Goal: Information Seeking & Learning: Learn about a topic

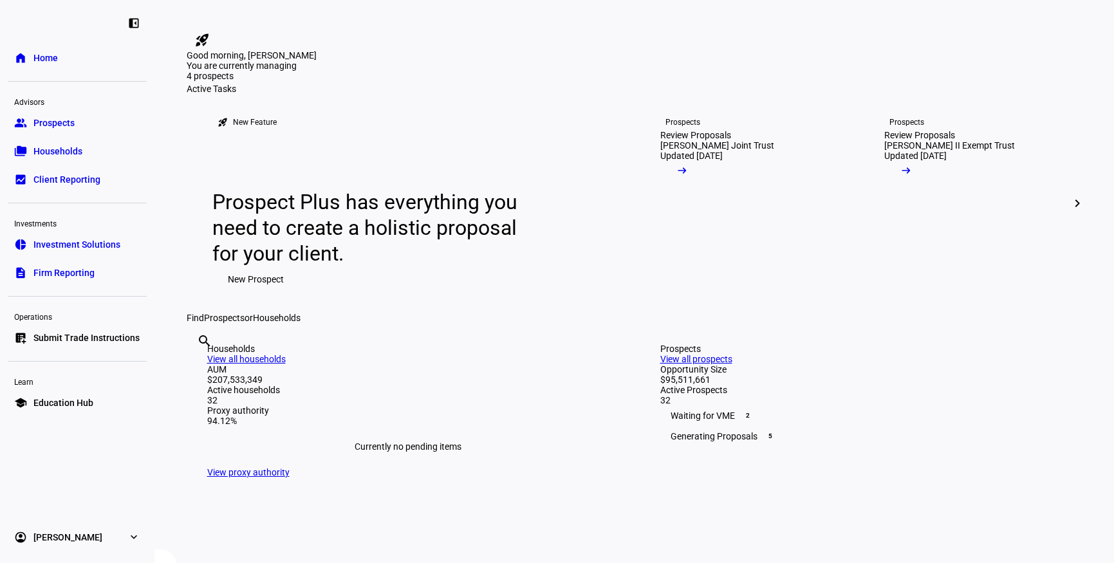
click at [122, 538] on link "account_circle Evelina Durlind expand_more" at bounding box center [77, 538] width 139 height 26
click at [73, 452] on span "[PERSON_NAME]" at bounding box center [67, 452] width 69 height 13
click at [75, 534] on span "[PERSON_NAME]" at bounding box center [67, 537] width 69 height 13
click at [51, 501] on span "My Team" at bounding box center [51, 503] width 36 height 13
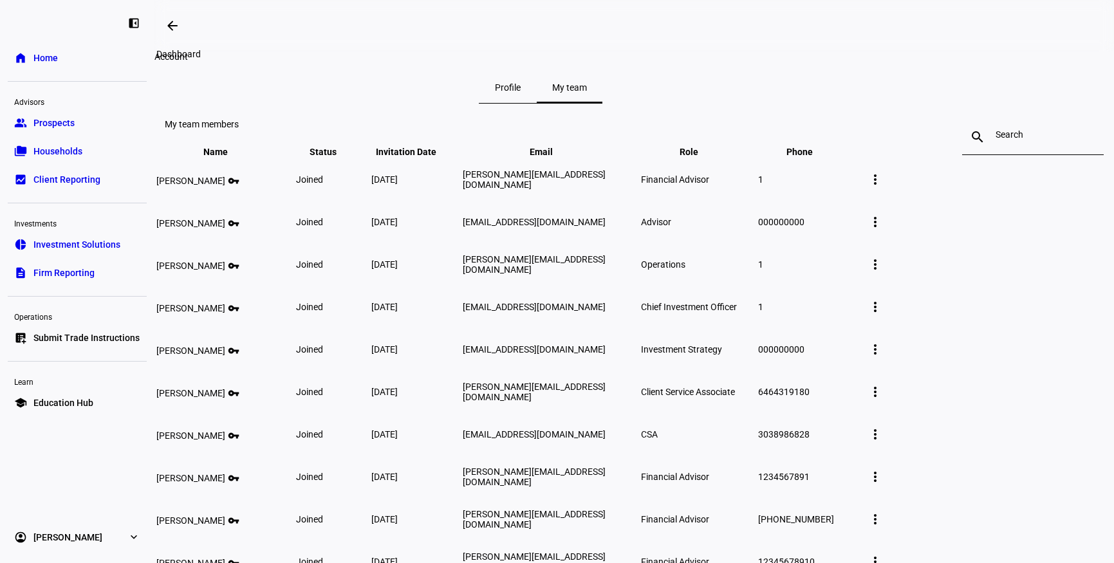
click at [166, 23] on span at bounding box center [172, 25] width 31 height 31
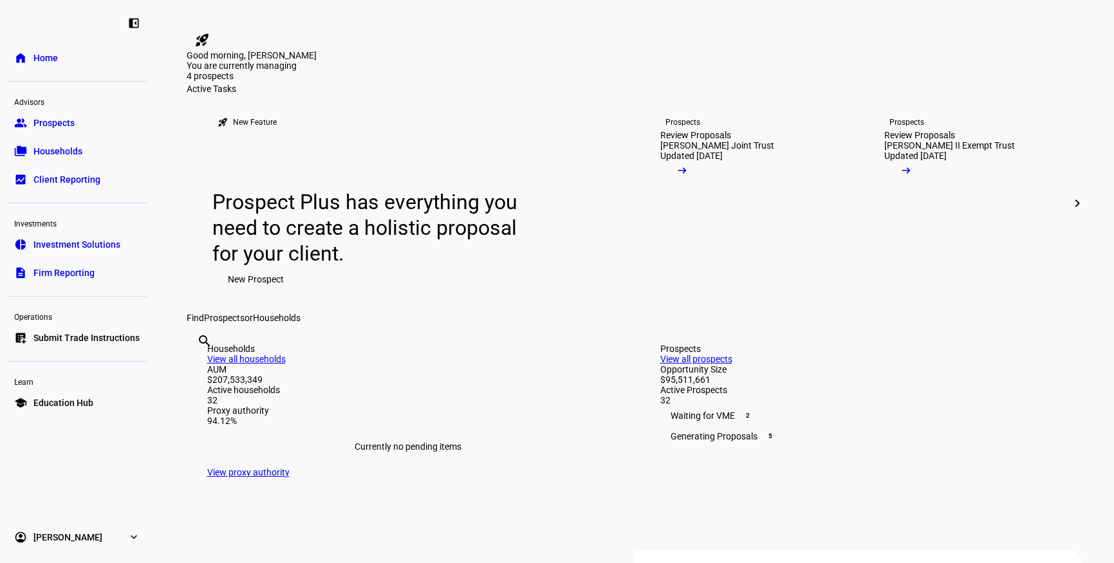
click at [61, 55] on link "home Home" at bounding box center [77, 58] width 139 height 26
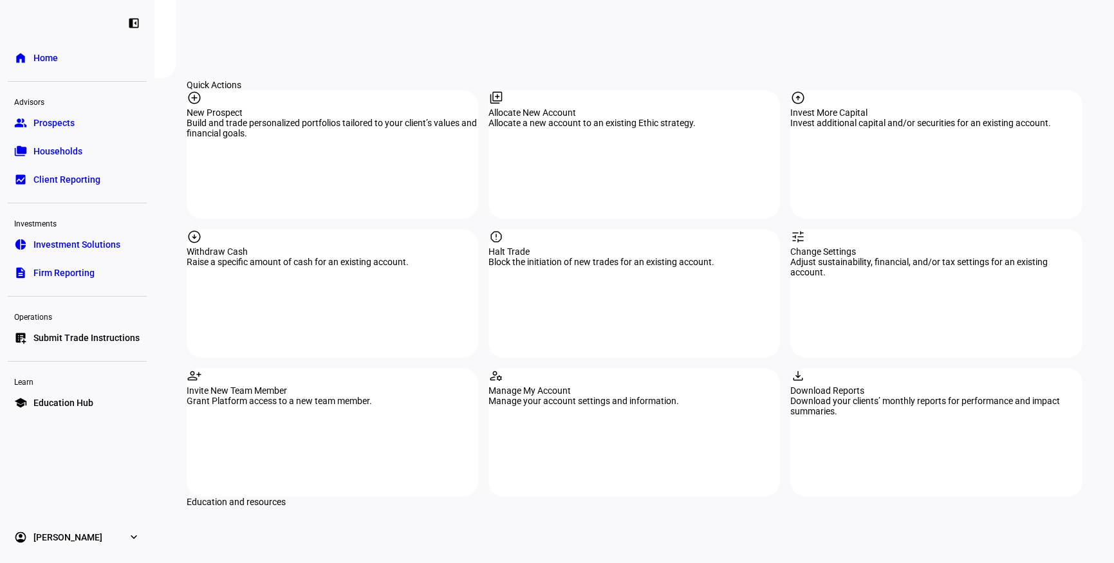
scroll to position [1326, 0]
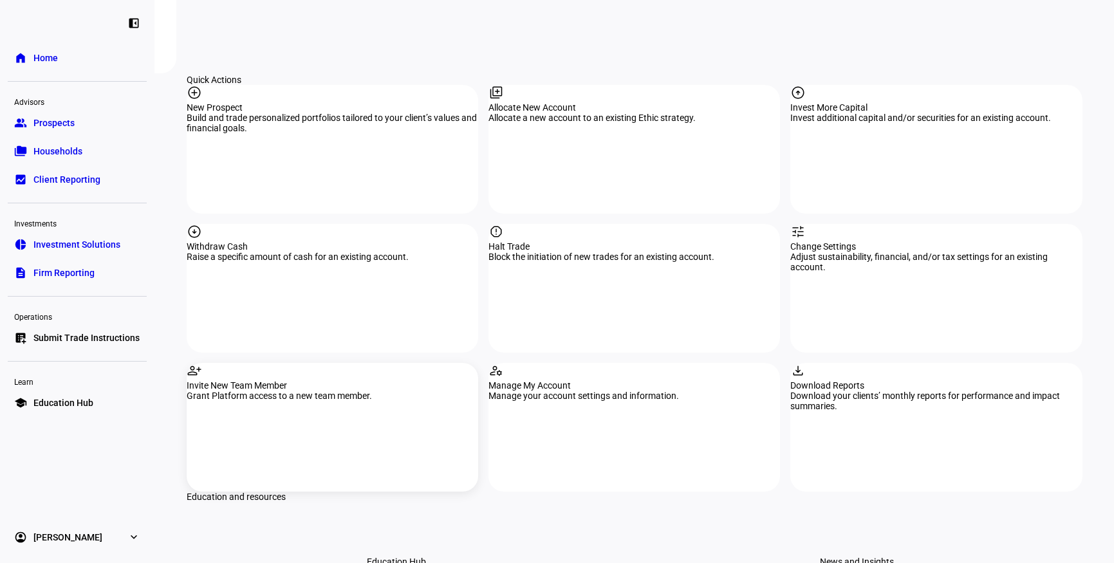
click at [275, 380] on div "Invite New Team Member" at bounding box center [333, 385] width 292 height 10
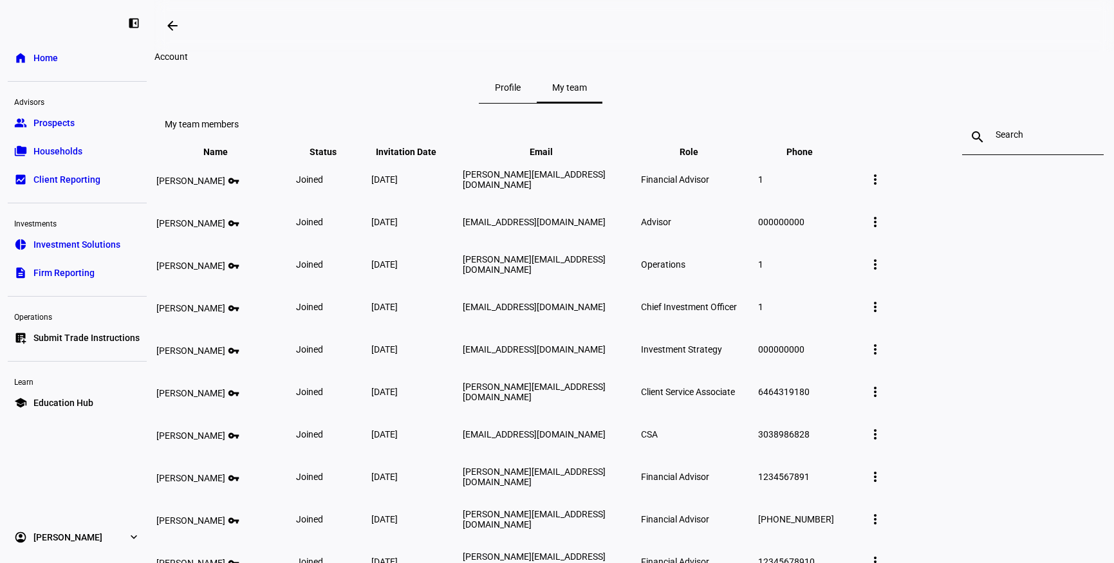
click at [996, 140] on input at bounding box center [1033, 134] width 75 height 10
click at [521, 95] on span "Profile" at bounding box center [508, 87] width 26 height 31
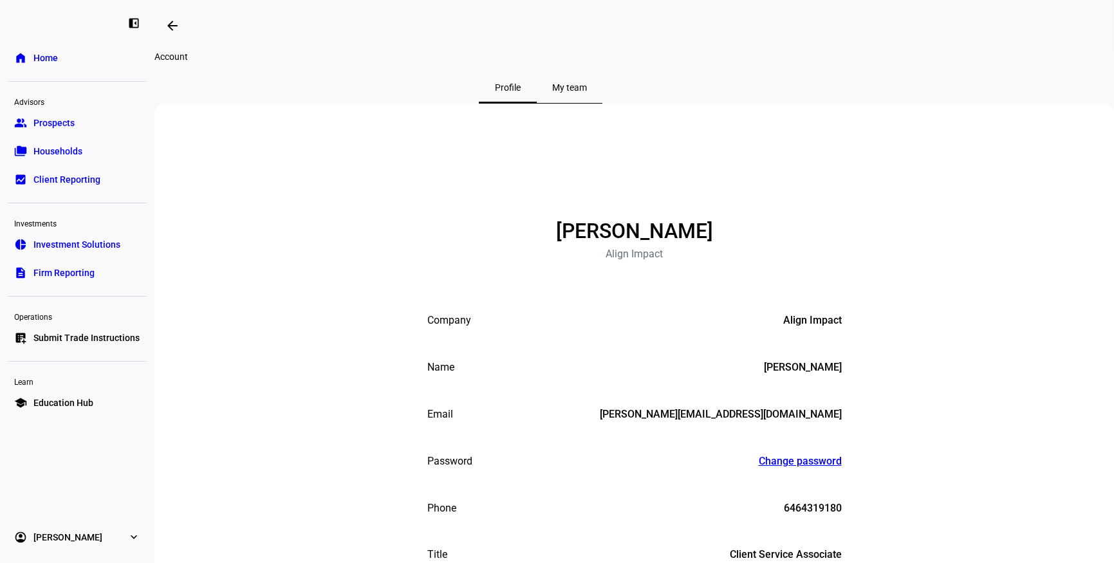
click at [587, 92] on span "My team" at bounding box center [569, 87] width 35 height 9
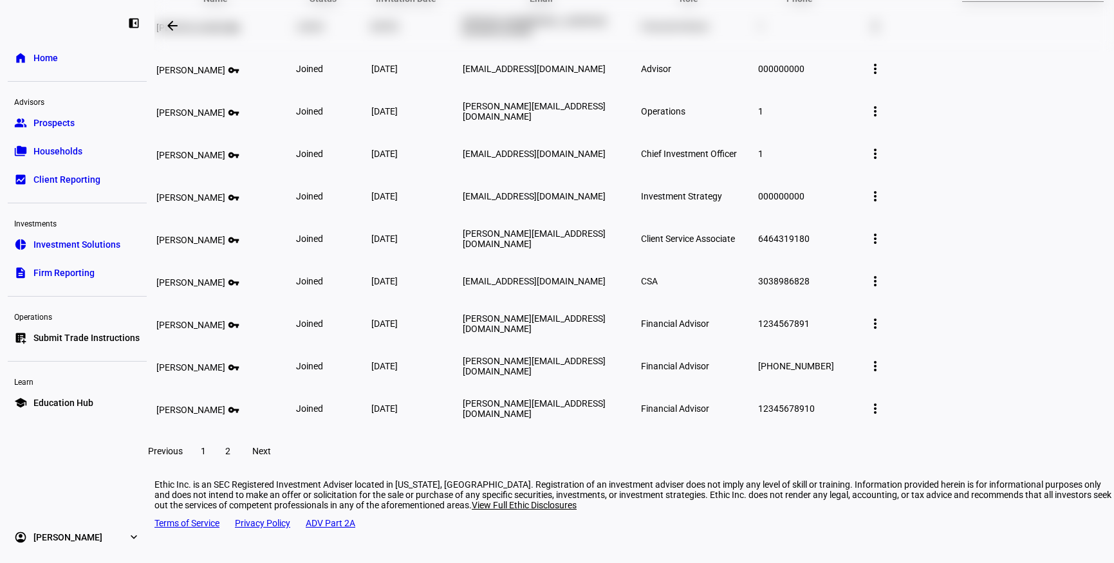
scroll to position [116, 0]
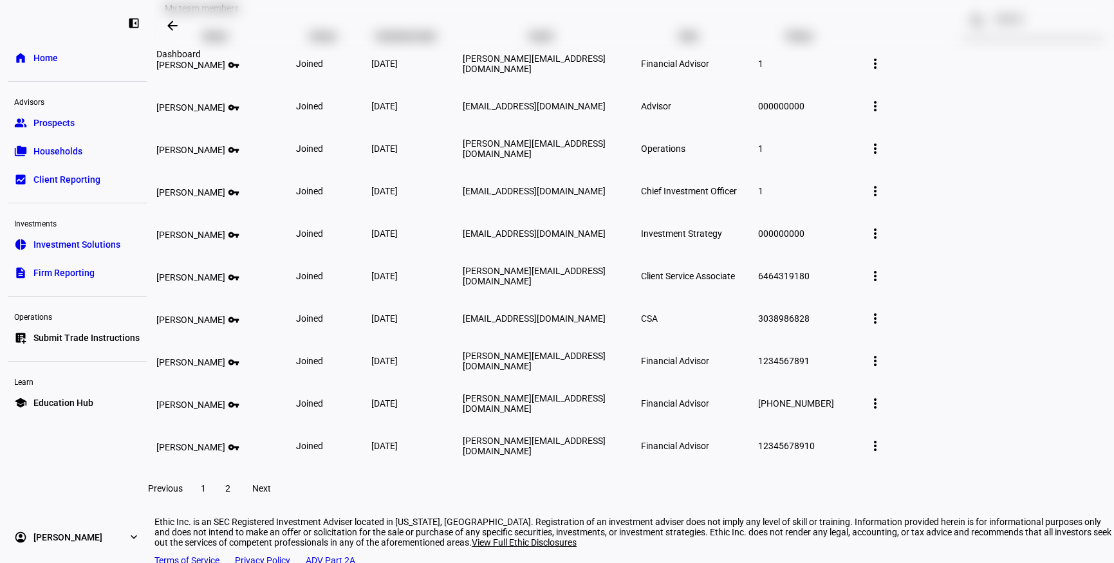
click at [174, 34] on span at bounding box center [172, 25] width 31 height 31
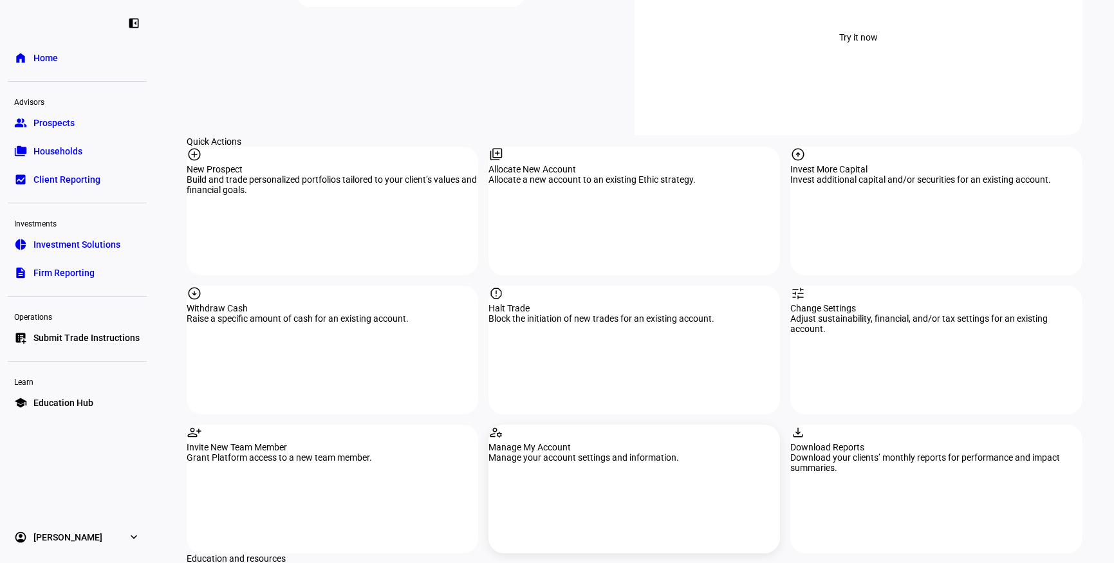
scroll to position [1261, 0]
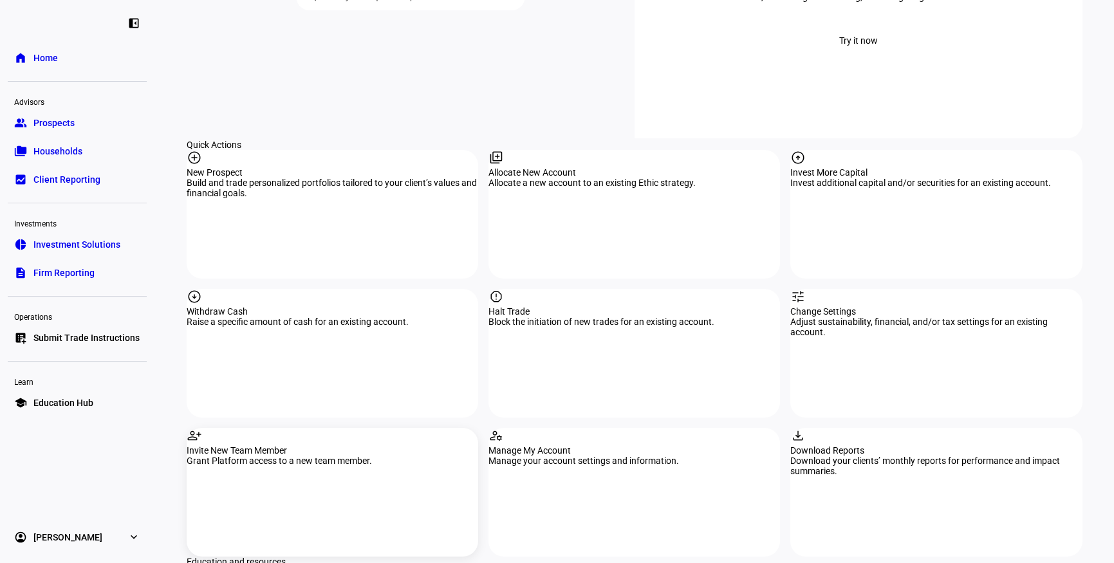
click at [294, 445] on div "Invite New Team Member" at bounding box center [333, 450] width 292 height 10
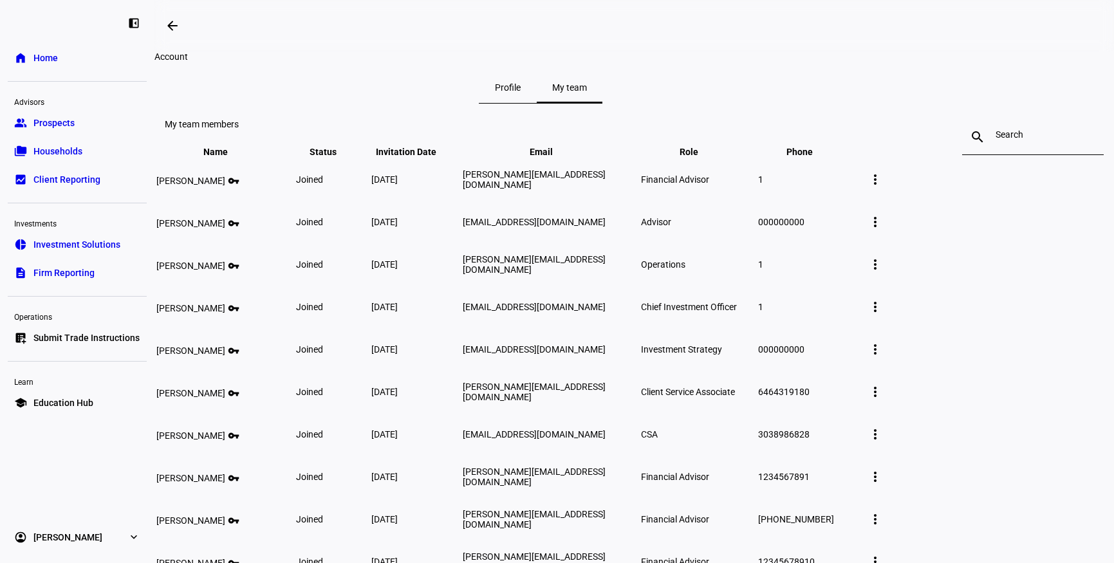
click at [996, 155] on div at bounding box center [1033, 137] width 75 height 36
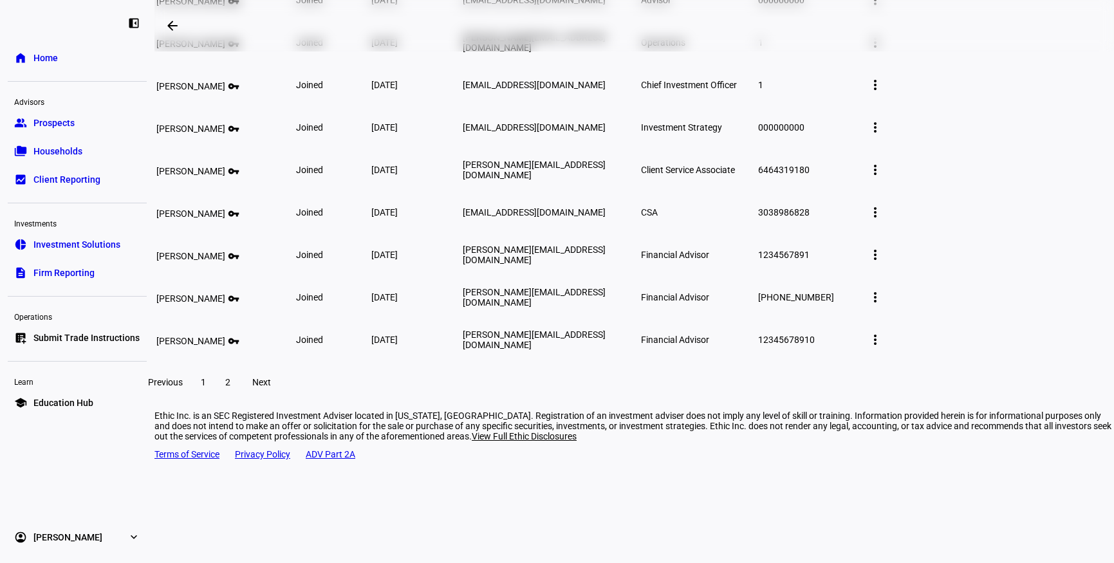
scroll to position [245, 0]
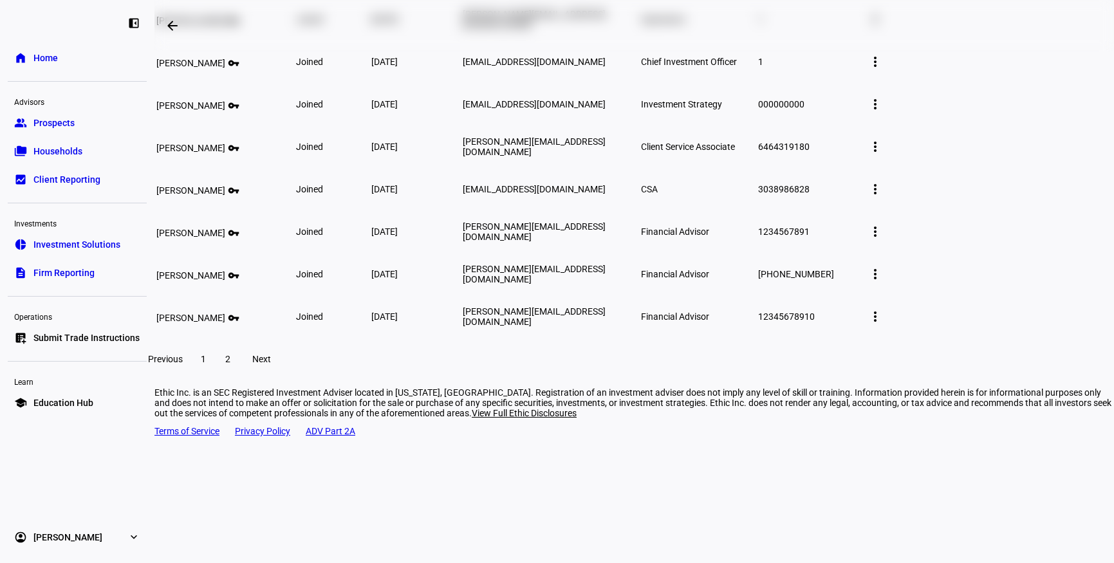
click at [230, 364] on span "2" at bounding box center [227, 359] width 5 height 10
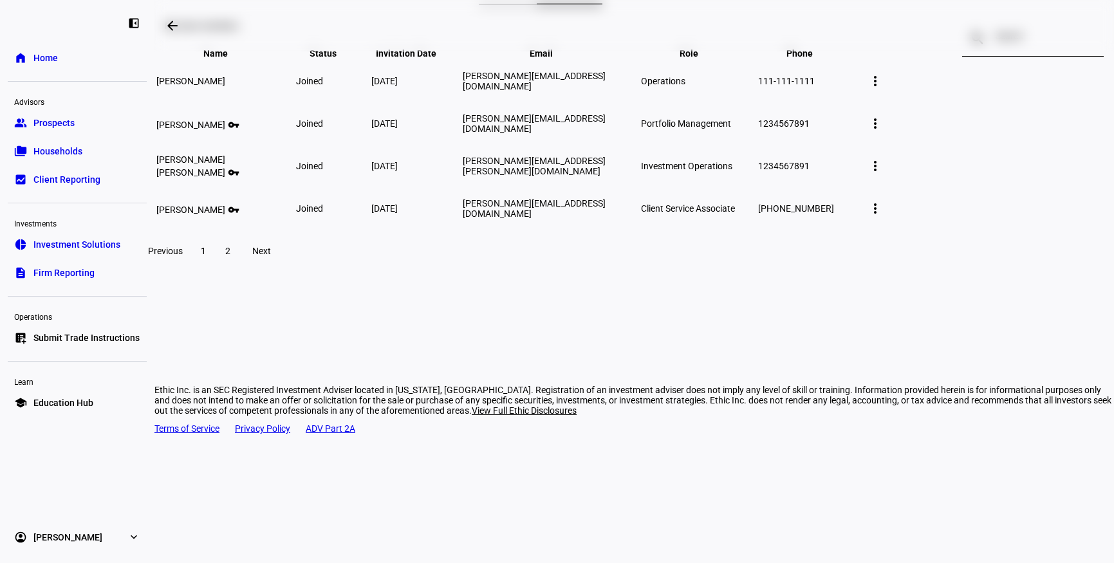
scroll to position [0, 0]
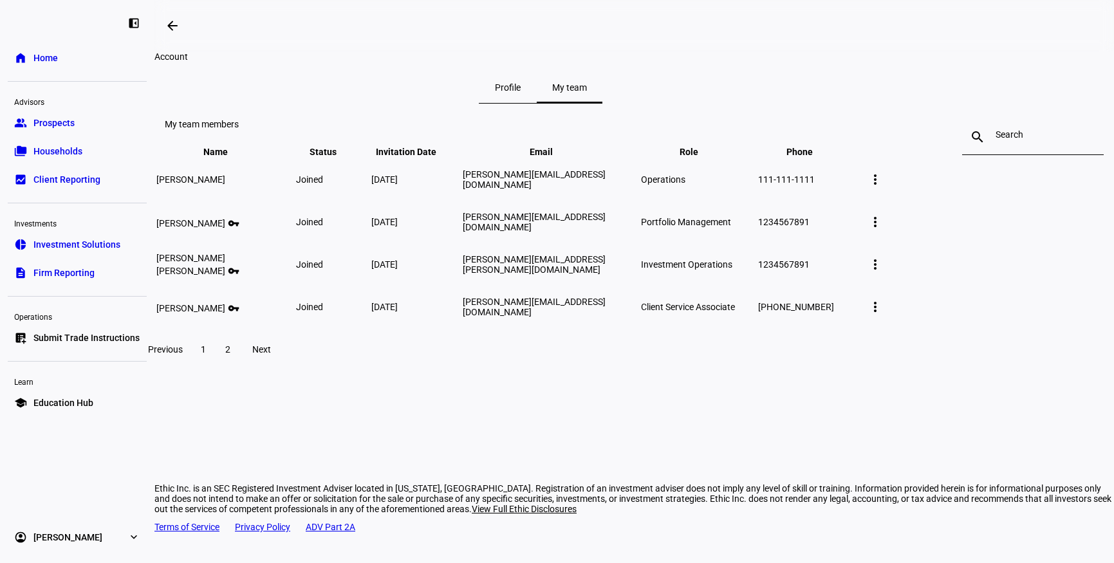
click at [183, 355] on span "Previous" at bounding box center [165, 349] width 35 height 10
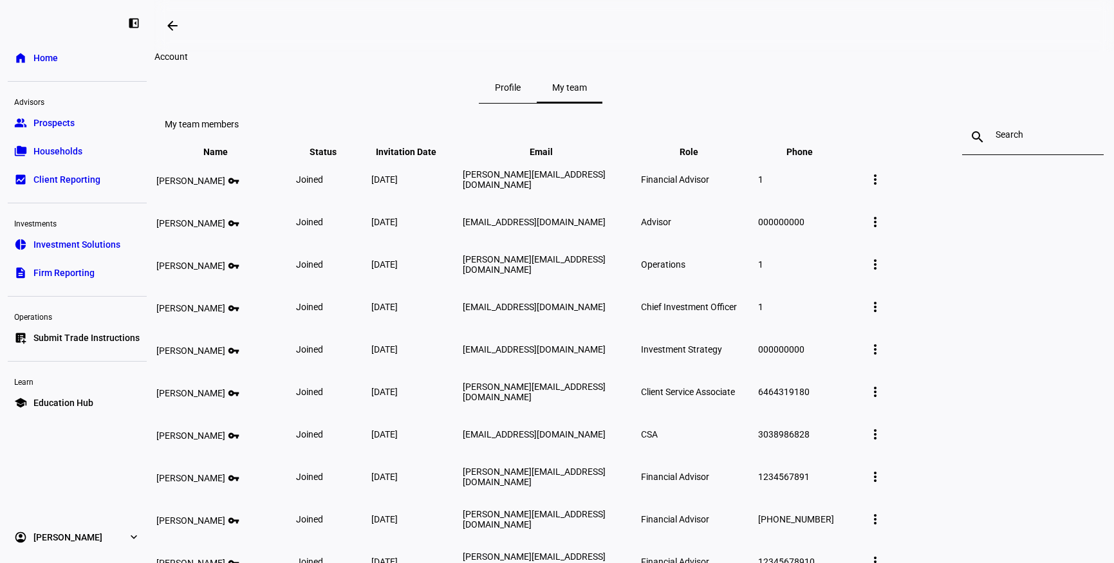
click at [996, 140] on input at bounding box center [1033, 134] width 75 height 10
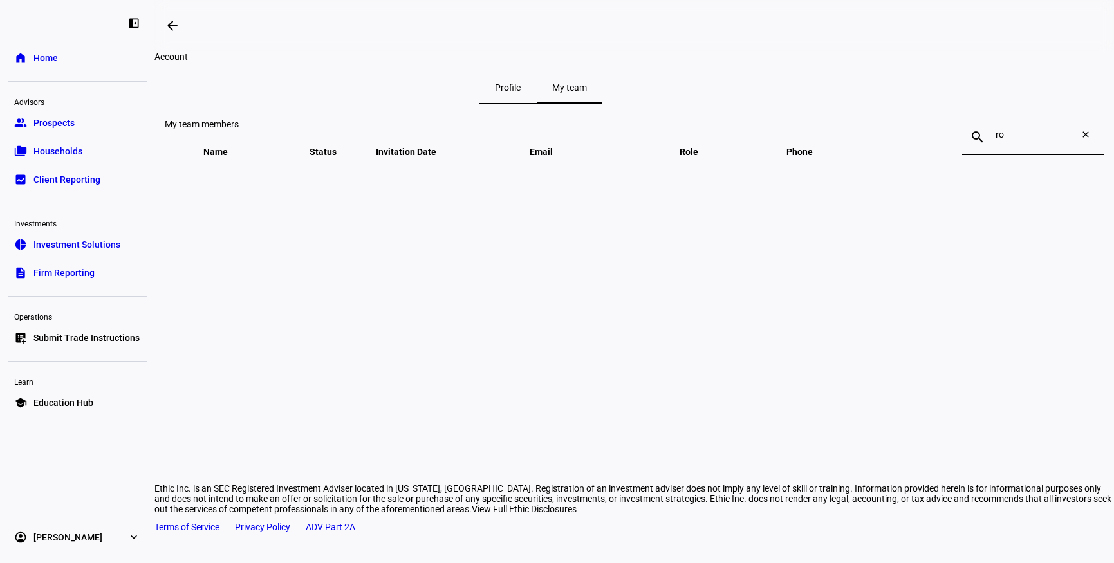
type input "r"
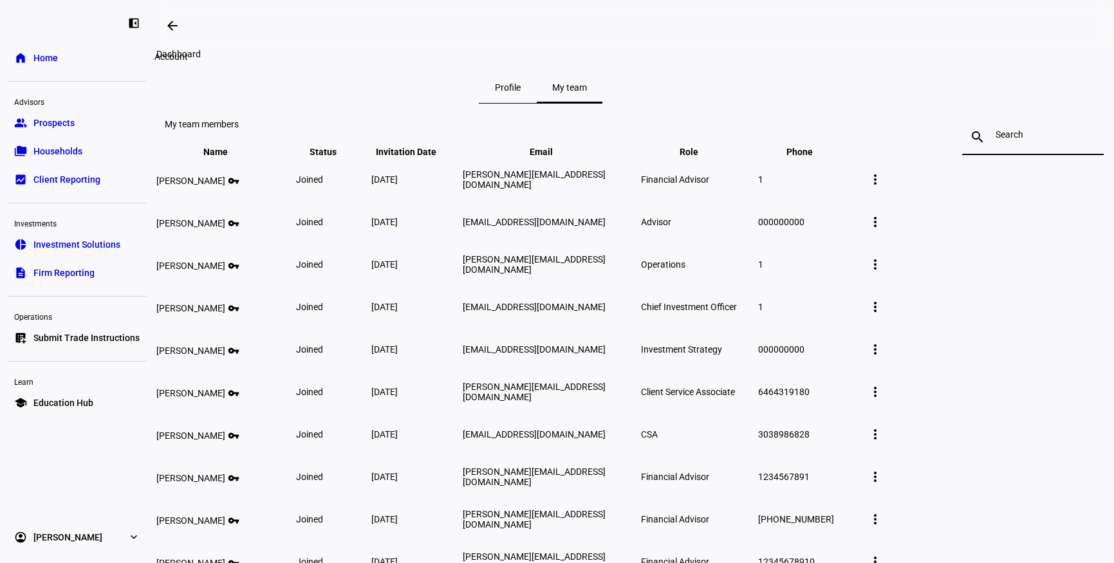
click at [185, 27] on span at bounding box center [172, 25] width 31 height 31
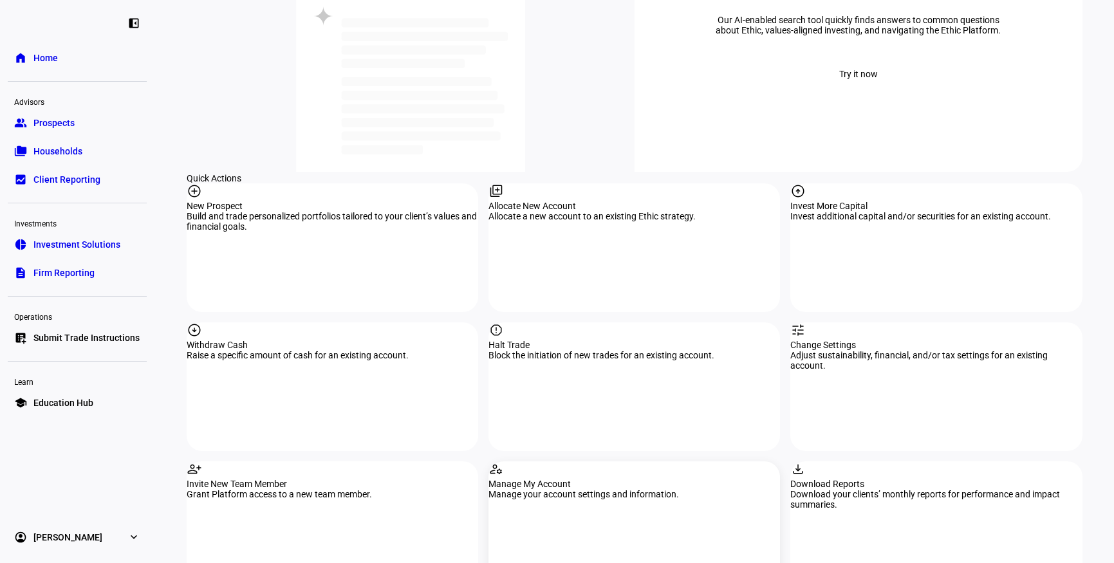
scroll to position [1197, 0]
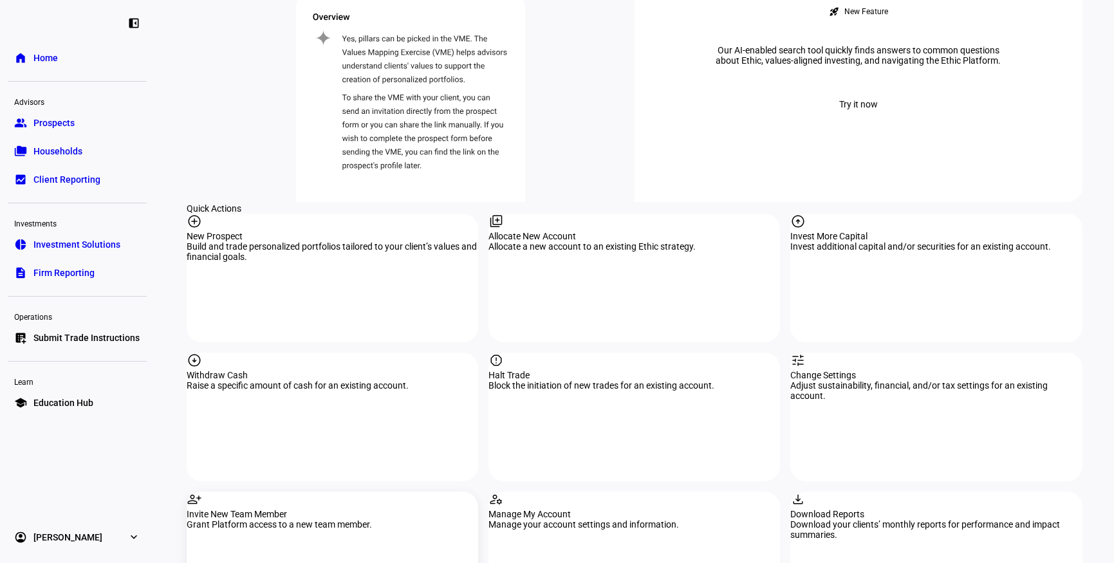
click at [283, 509] on div "Invite New Team Member" at bounding box center [333, 514] width 292 height 10
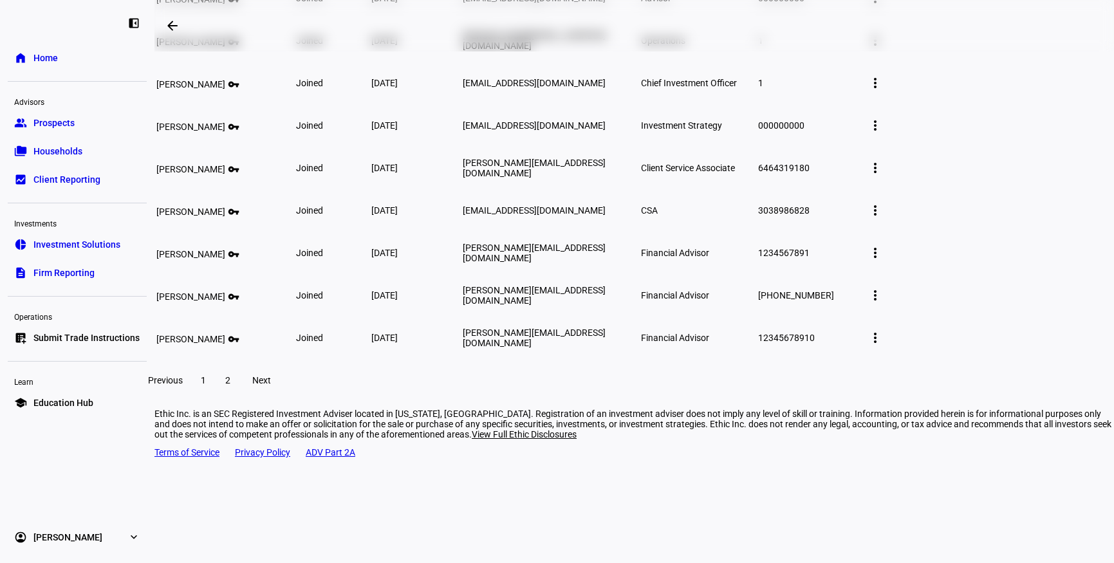
scroll to position [245, 0]
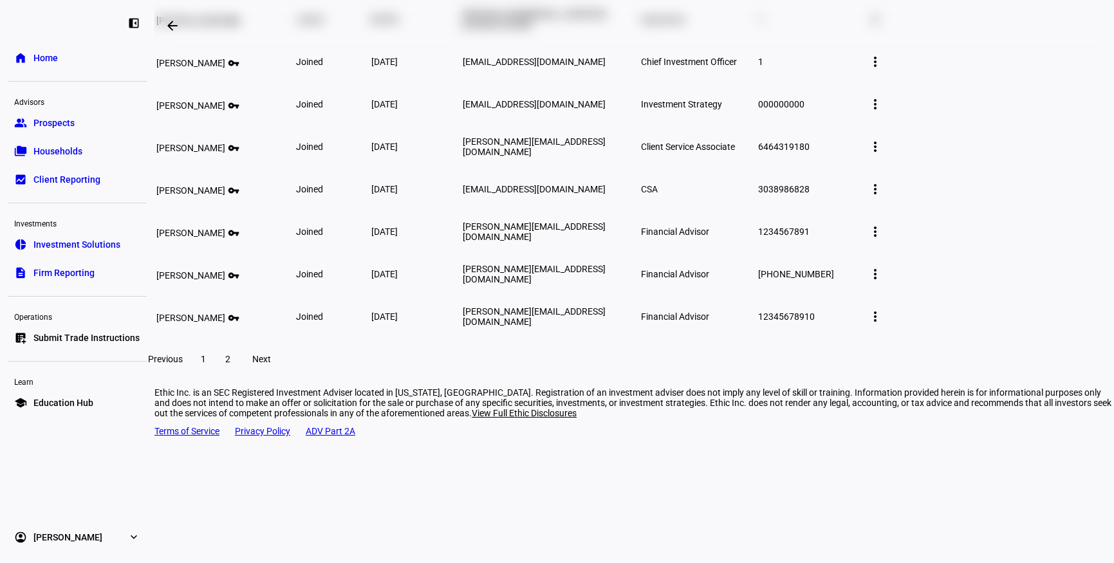
click at [239, 375] on span at bounding box center [227, 359] width 23 height 31
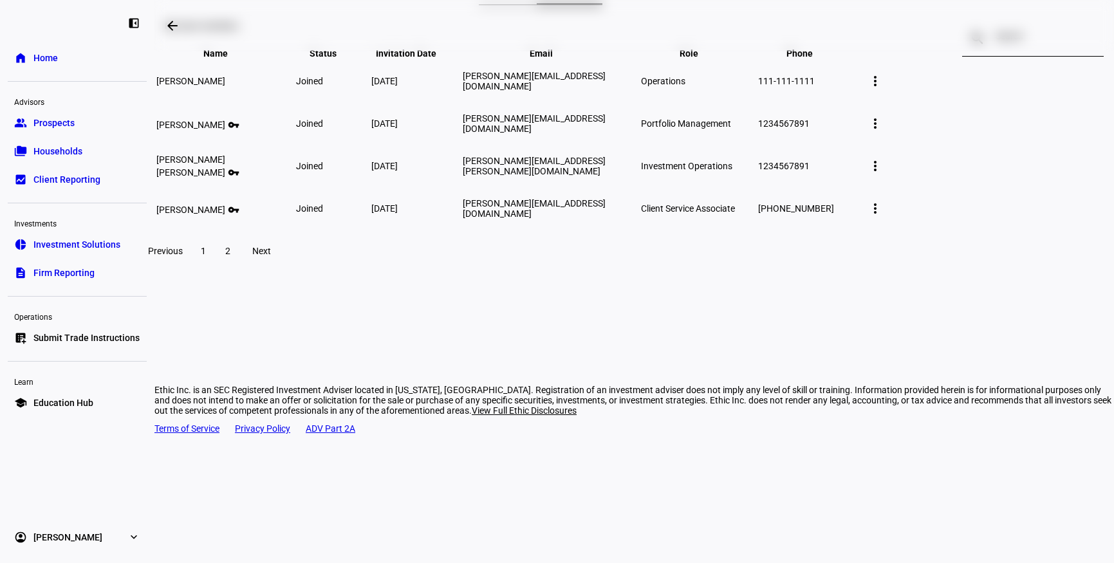
scroll to position [0, 0]
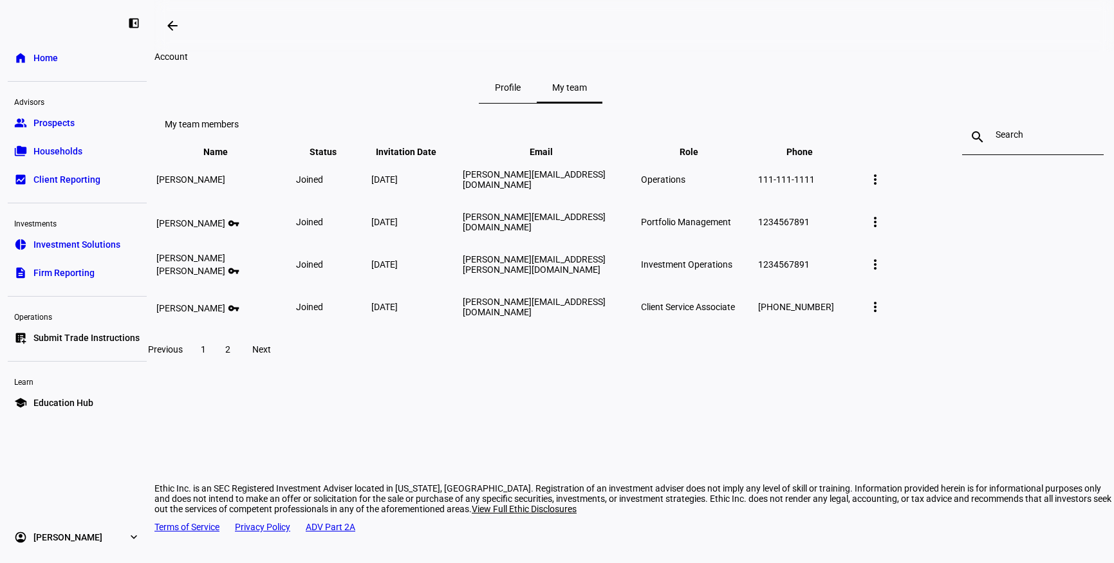
click at [883, 315] on mat-icon "more_vert" at bounding box center [875, 306] width 15 height 15
click at [340, 425] on div at bounding box center [557, 281] width 1114 height 563
click at [206, 355] on span "1" at bounding box center [203, 349] width 5 height 10
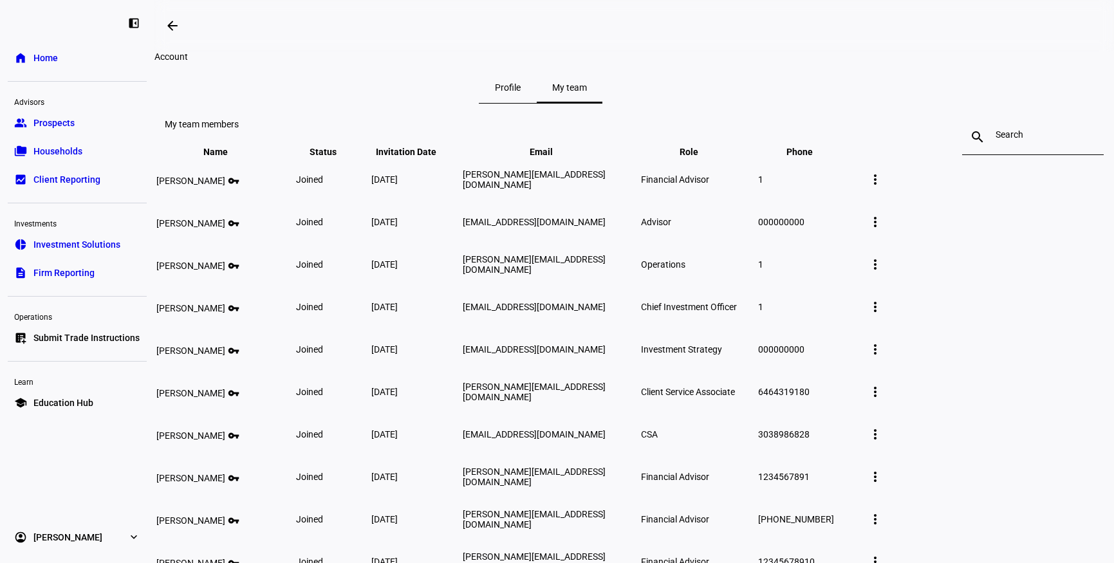
click at [170, 32] on mat-icon "arrow_backwards" at bounding box center [172, 25] width 15 height 15
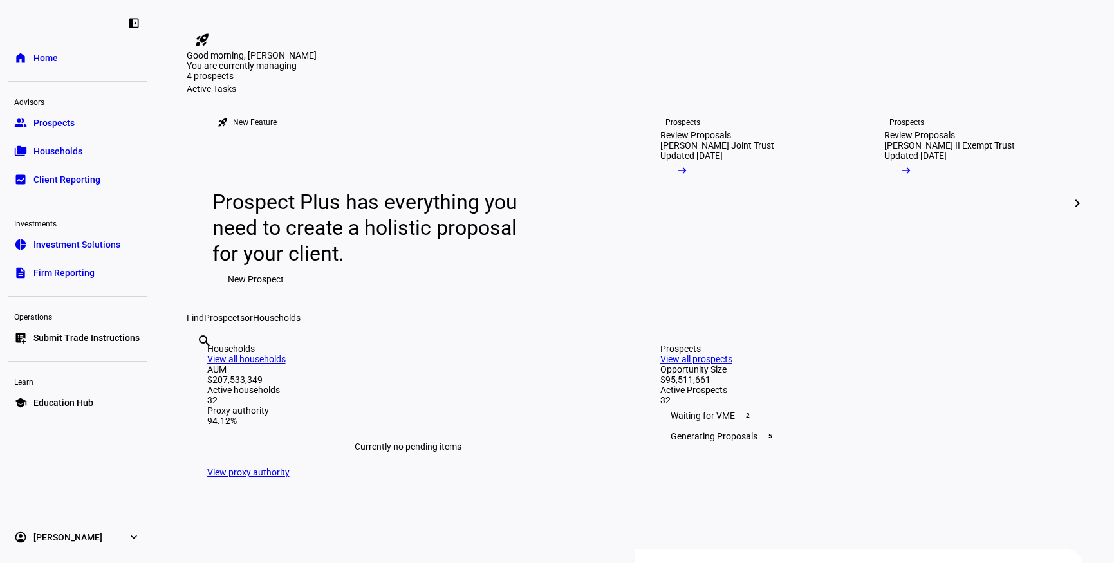
click at [210, 32] on mat-icon "rocket_launch" at bounding box center [201, 39] width 15 height 15
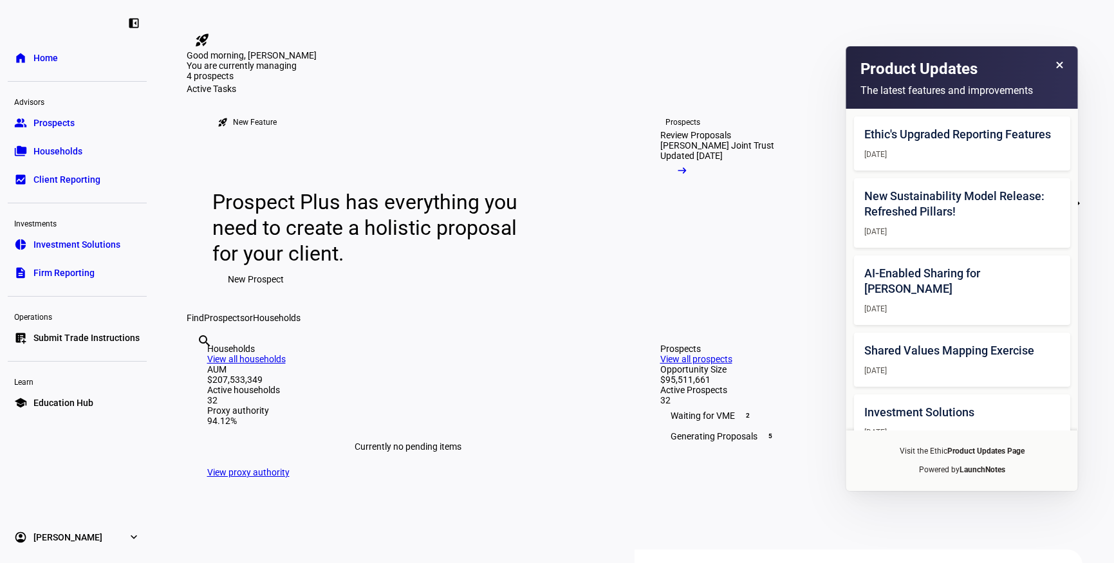
click at [1064, 60] on div "Product Updates The latest features and improvements" at bounding box center [962, 77] width 232 height 62
click at [68, 120] on span "Prospects" at bounding box center [53, 122] width 41 height 13
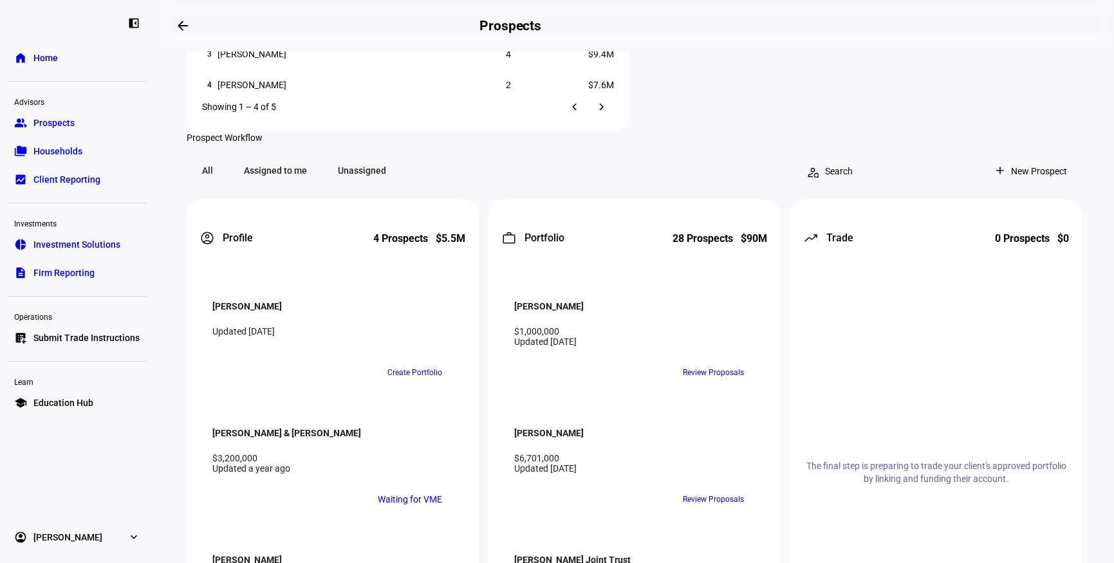
scroll to position [971, 0]
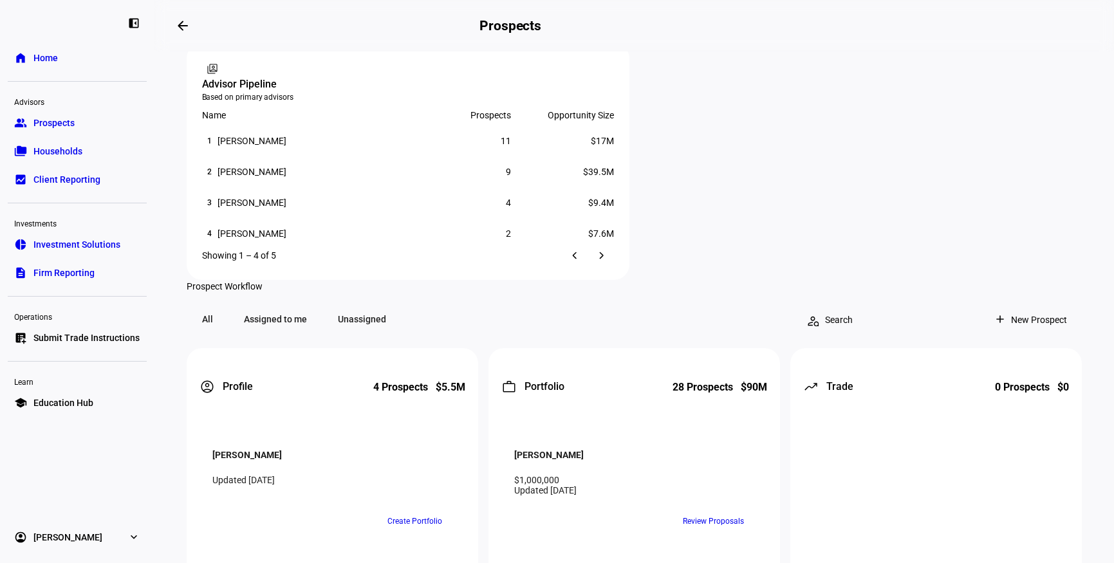
click at [42, 24] on div at bounding box center [47, 22] width 64 height 14
click at [183, 22] on mat-icon "arrow_backwards" at bounding box center [182, 25] width 15 height 15
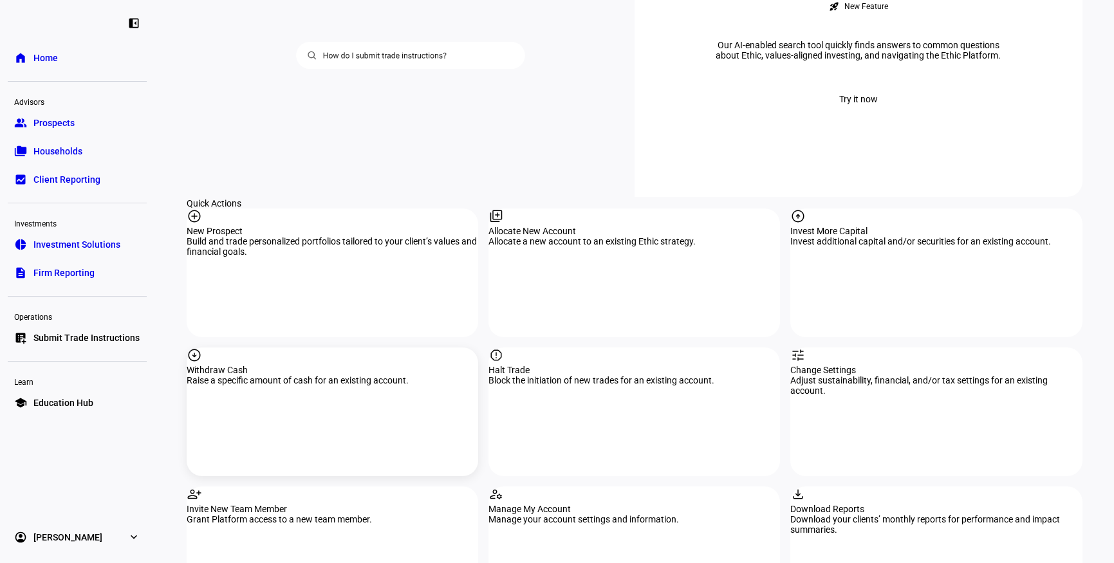
scroll to position [1373, 0]
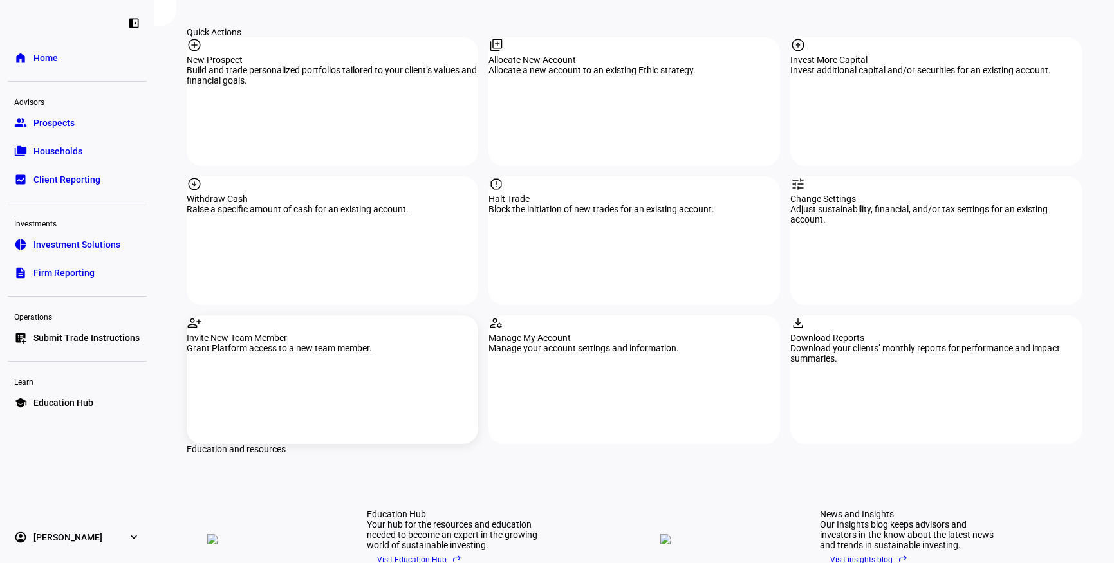
click at [202, 315] on mat-icon "person_add" at bounding box center [194, 322] width 15 height 15
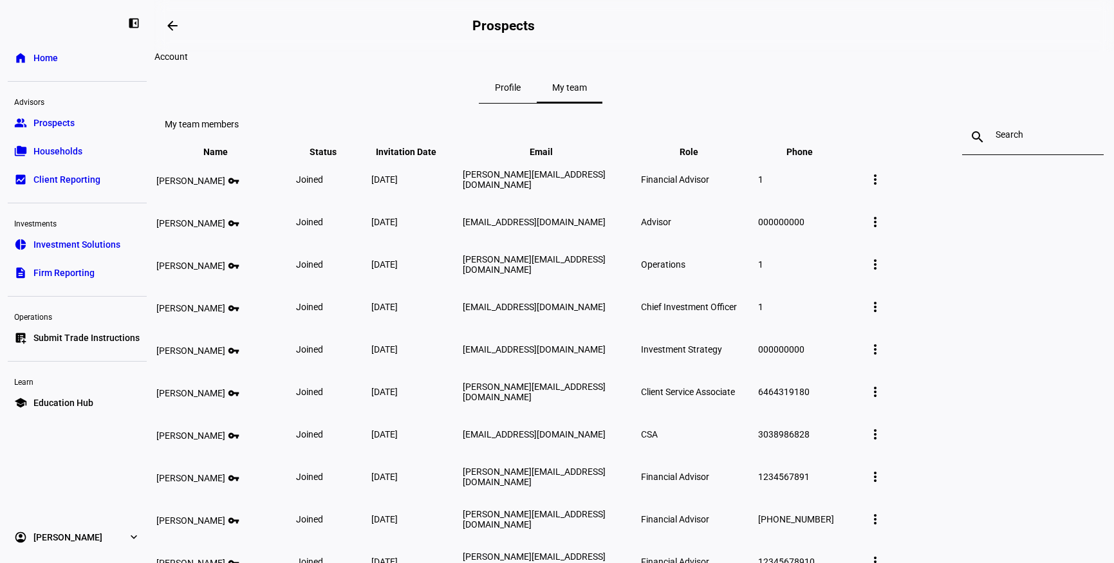
click at [521, 92] on span "Profile" at bounding box center [508, 87] width 26 height 9
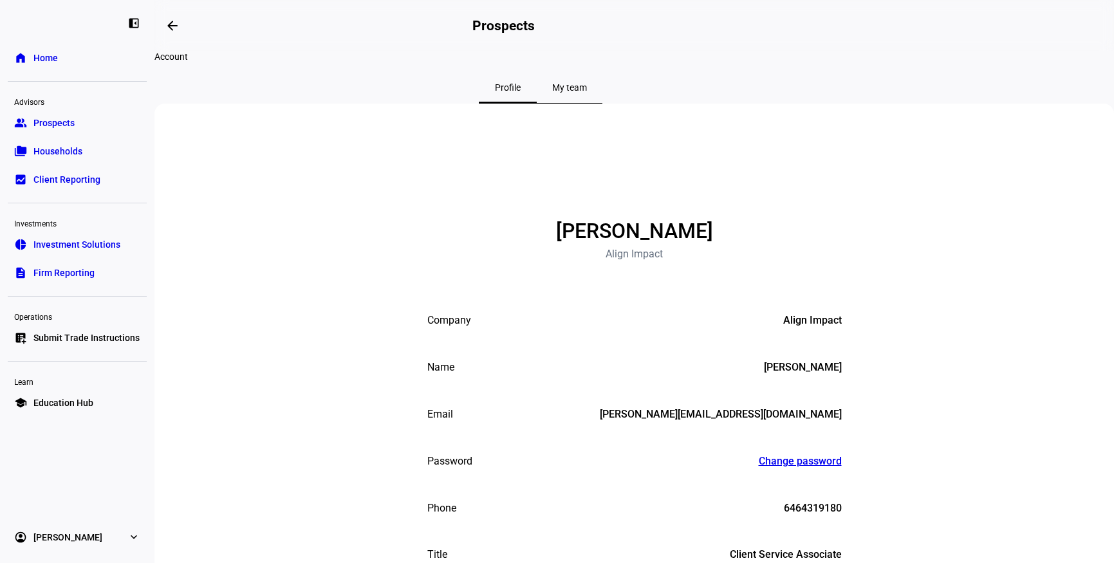
click at [587, 103] on span "My team" at bounding box center [569, 87] width 35 height 31
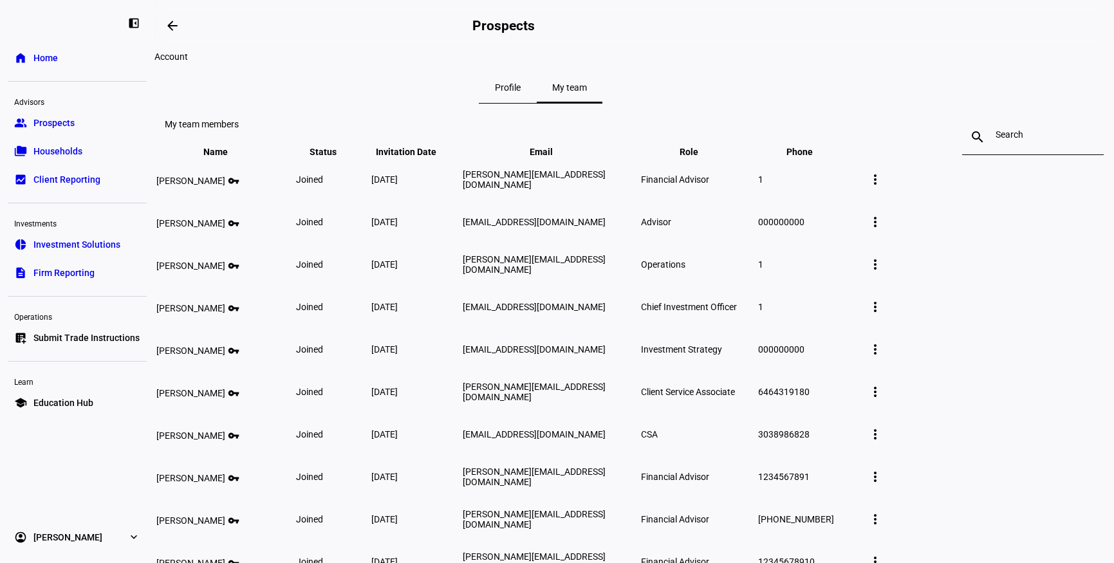
click at [996, 140] on input at bounding box center [1033, 134] width 75 height 10
drag, startPoint x: 342, startPoint y: 180, endPoint x: 337, endPoint y: 172, distance: 9.8
click at [239, 129] on eth-data-table-title "My team members" at bounding box center [202, 124] width 74 height 10
click at [316, 62] on div "Account" at bounding box center [540, 56] width 772 height 10
click at [50, 38] on div "left_panel_close home Home Advisors group Prospects folder_copy Households bid_…" at bounding box center [77, 281] width 154 height 563
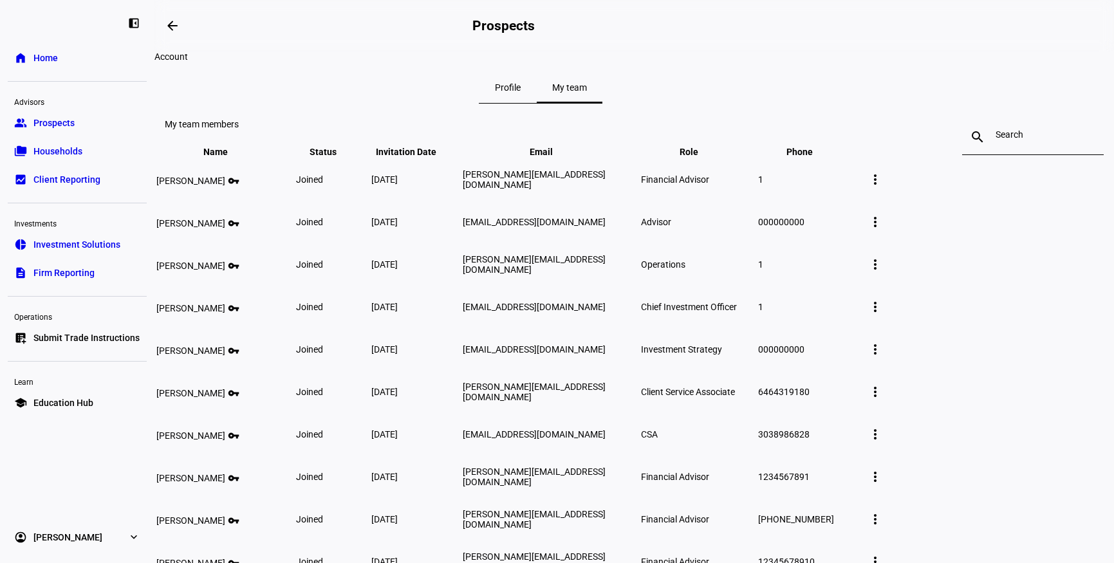
click at [50, 57] on span "Home" at bounding box center [45, 57] width 24 height 13
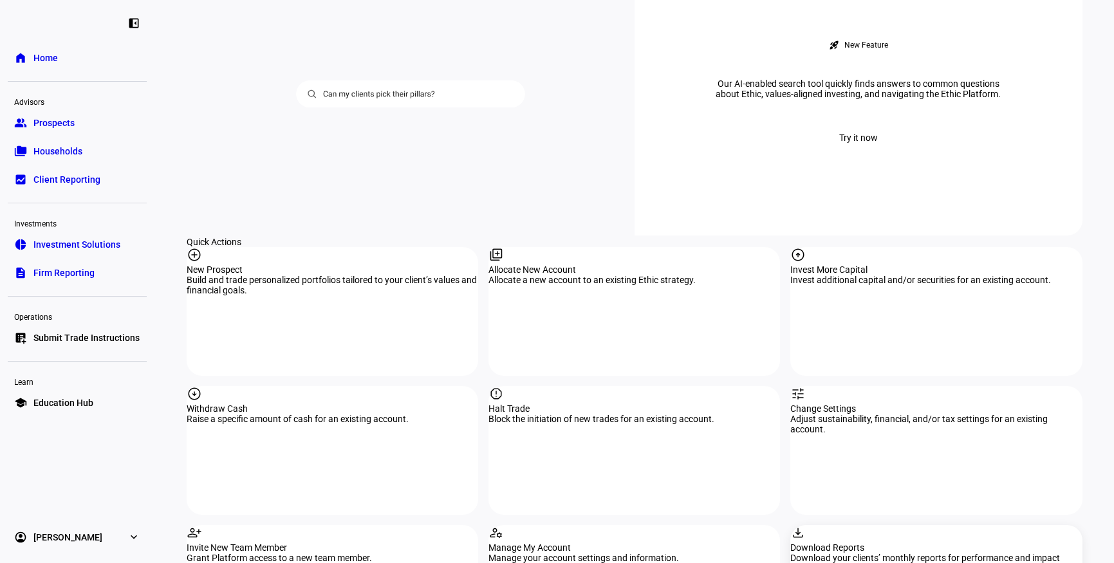
scroll to position [1156, 0]
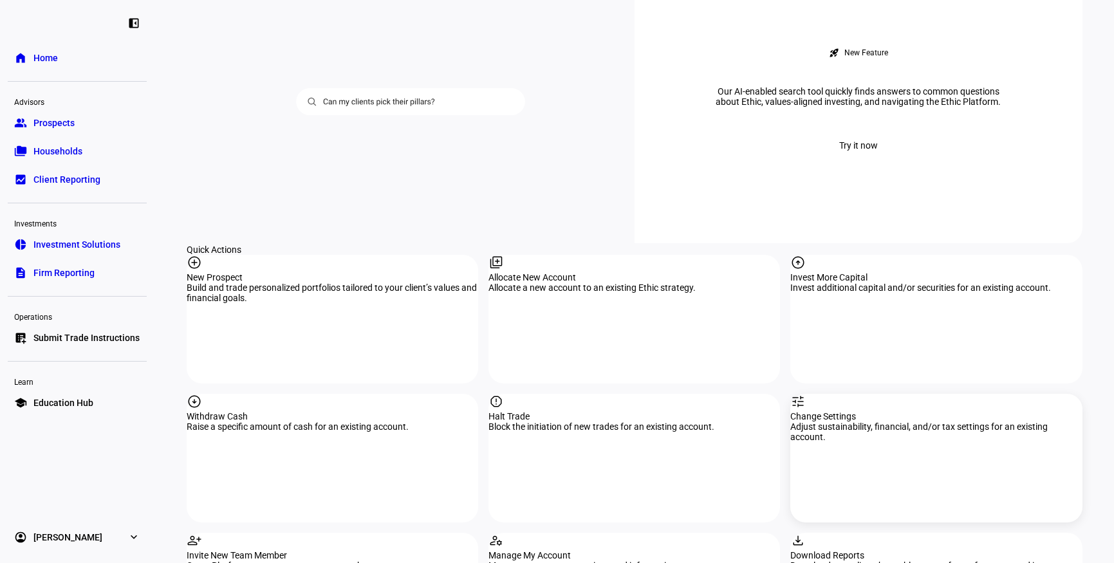
click at [873, 394] on div "tune Change Settings Adjust sustainability, financial, and/or tax settings for …" at bounding box center [936, 458] width 292 height 129
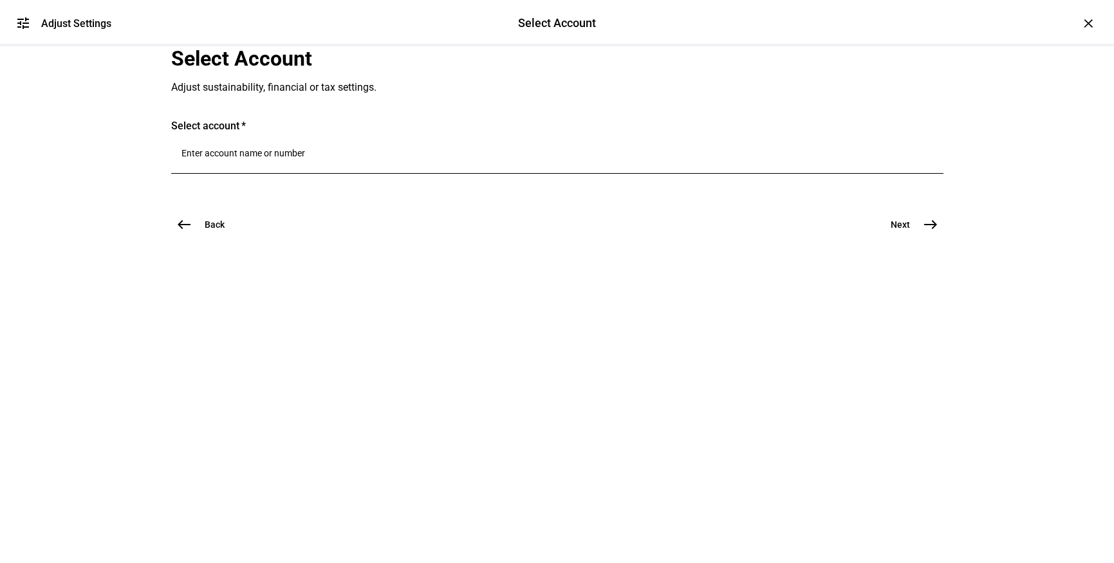
click at [184, 232] on mat-icon "west" at bounding box center [183, 224] width 15 height 15
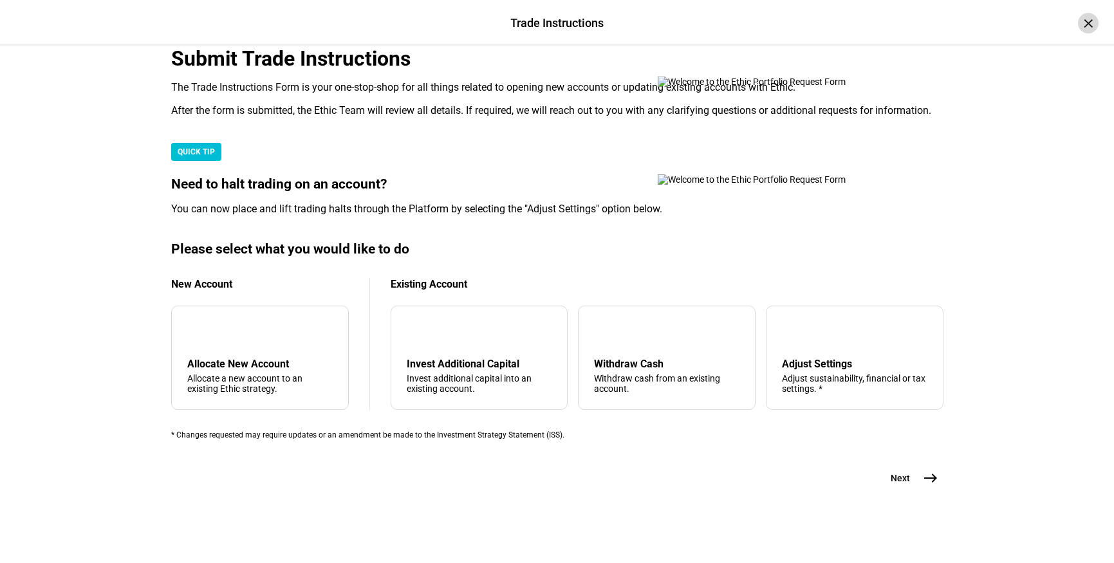
click at [1086, 14] on div "×" at bounding box center [1088, 23] width 21 height 21
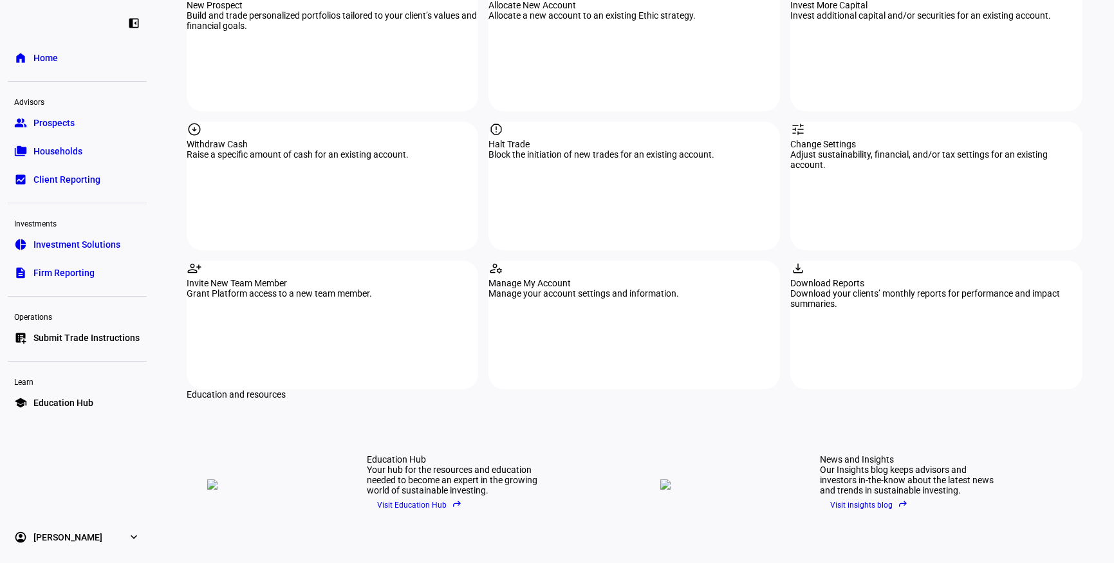
scroll to position [1250, 0]
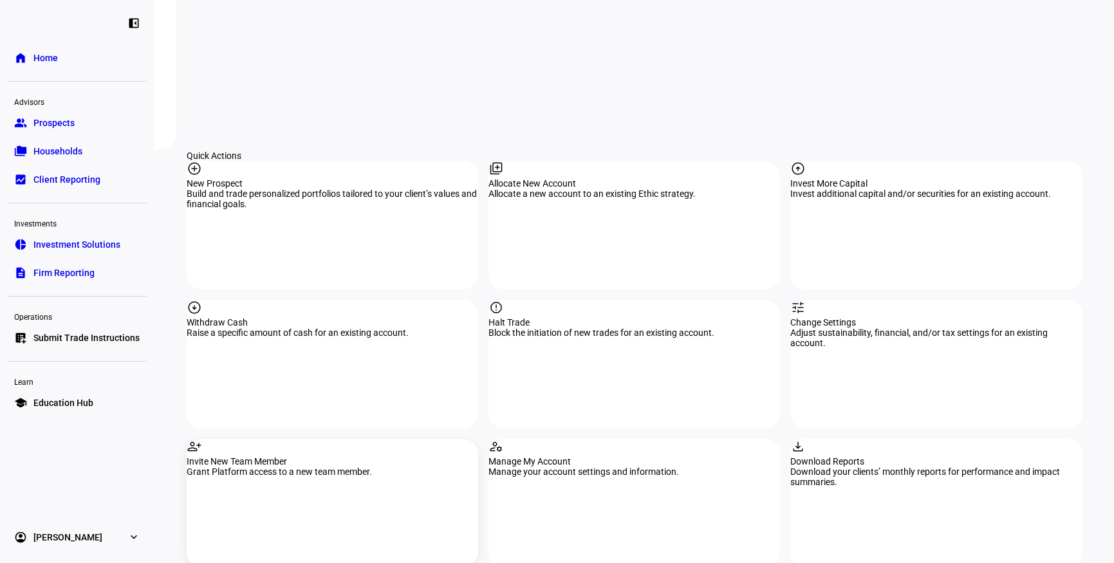
click at [202, 439] on mat-icon "person_add" at bounding box center [194, 446] width 15 height 15
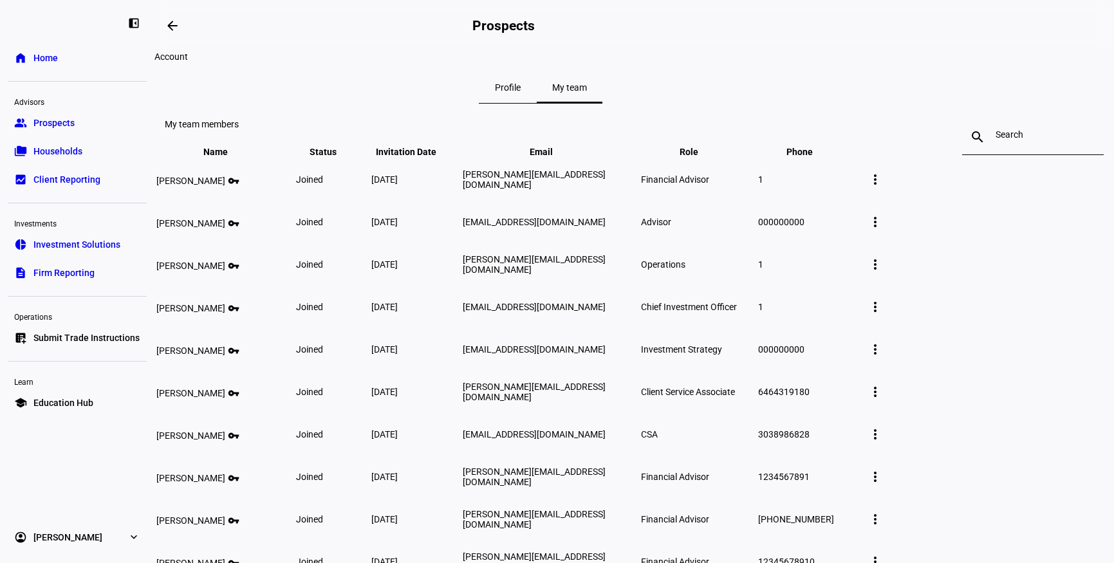
scroll to position [245, 0]
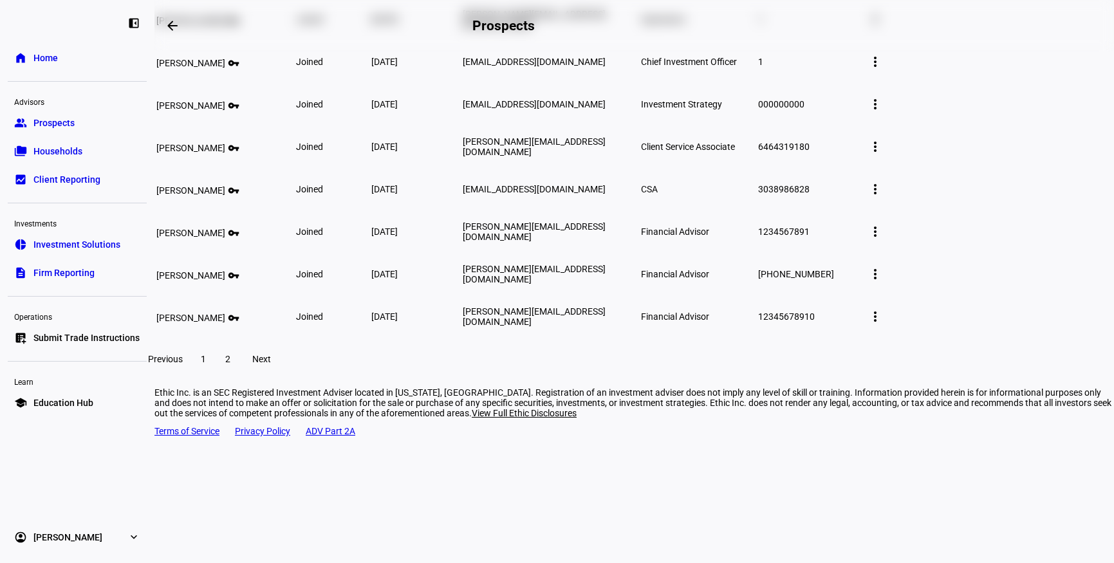
click at [239, 375] on span at bounding box center [227, 359] width 23 height 31
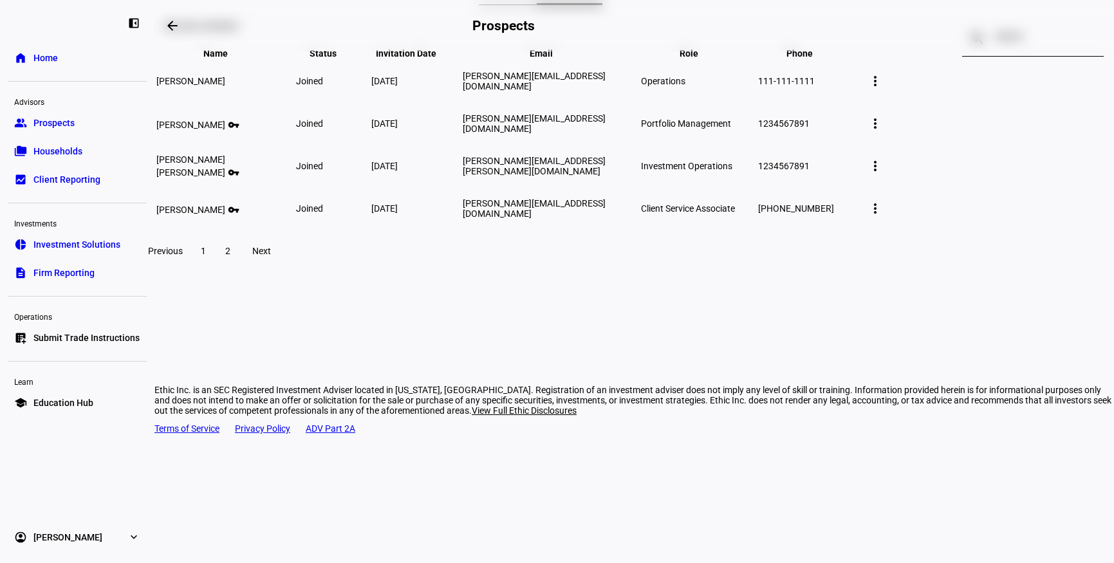
scroll to position [0, 0]
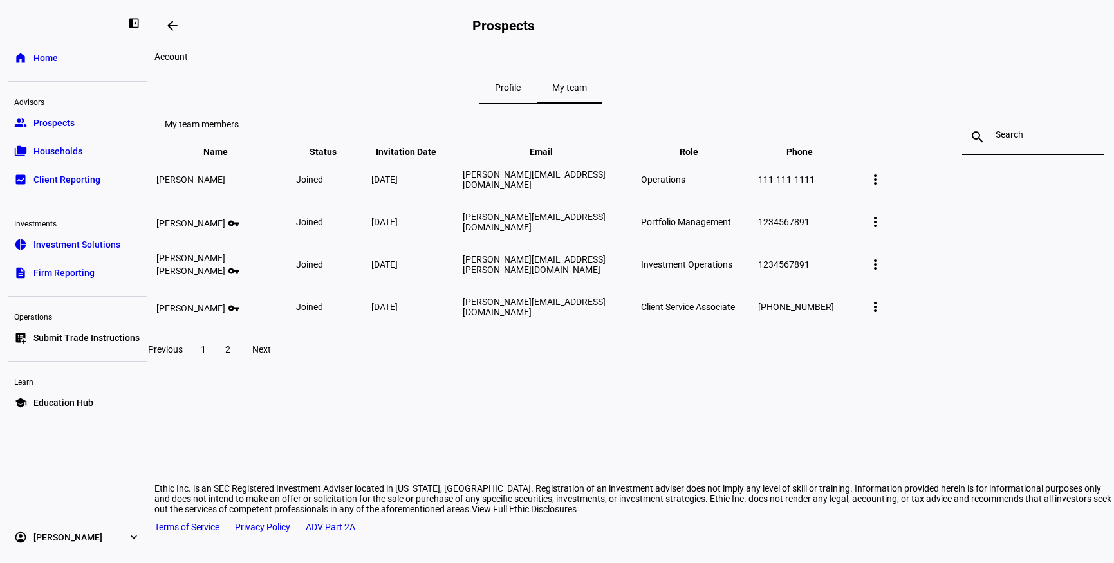
click at [883, 272] on mat-icon "more_vert" at bounding box center [875, 264] width 15 height 15
click at [1045, 346] on div at bounding box center [557, 281] width 1114 height 563
click at [206, 355] on span "1" at bounding box center [203, 349] width 5 height 10
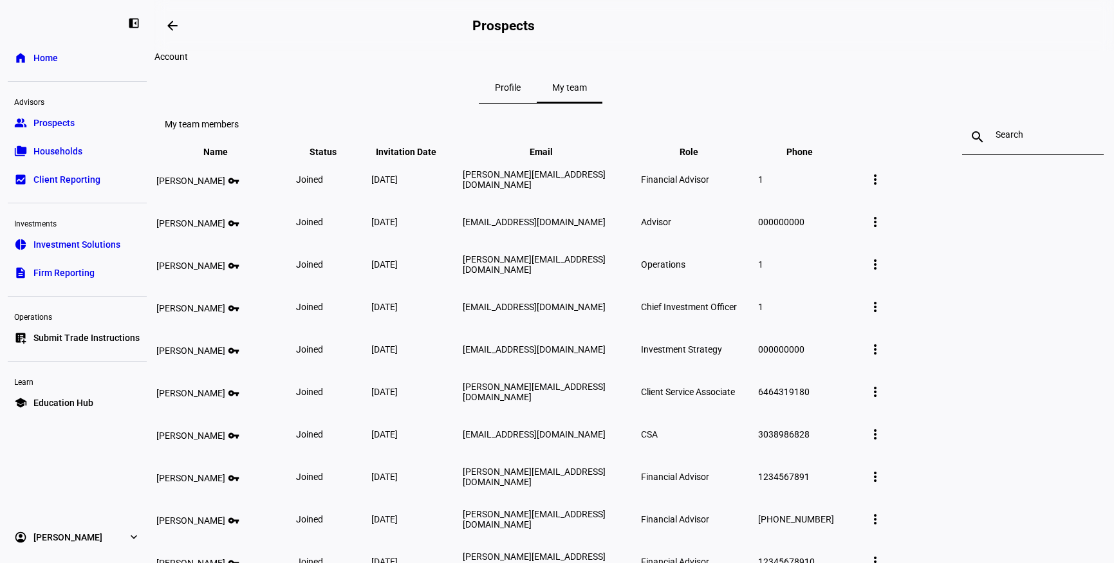
click at [521, 95] on span "Profile" at bounding box center [508, 87] width 26 height 31
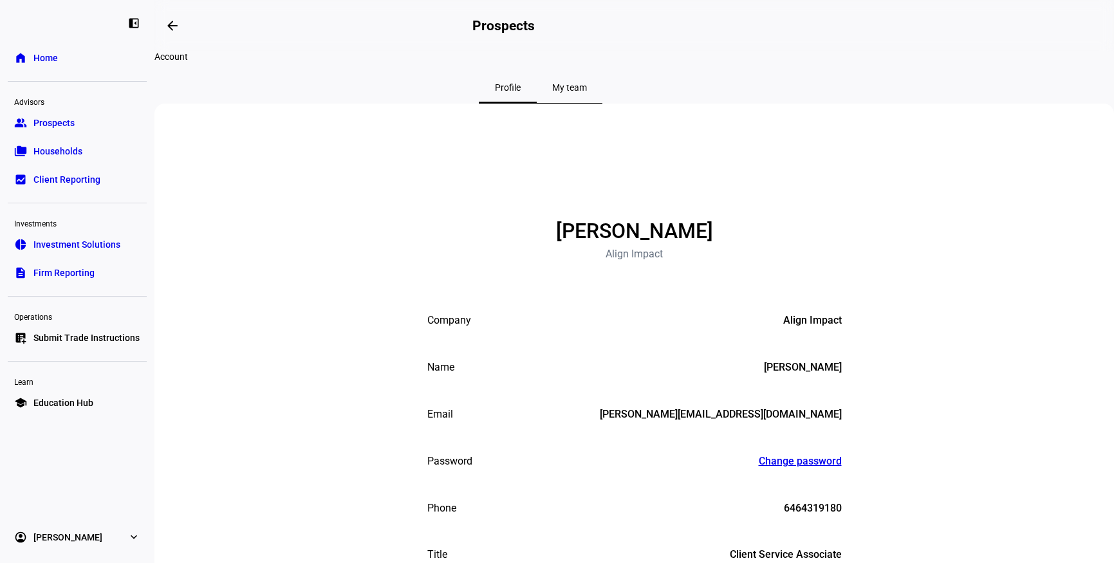
click at [78, 335] on span "Submit Trade Instructions" at bounding box center [86, 337] width 106 height 13
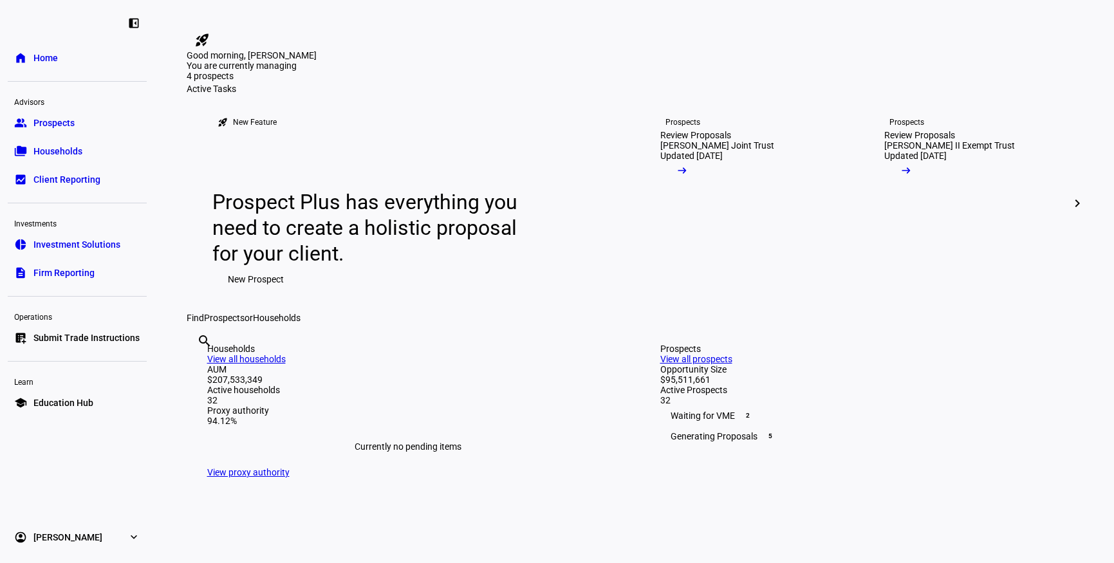
click at [60, 122] on span "Prospects" at bounding box center [53, 122] width 41 height 13
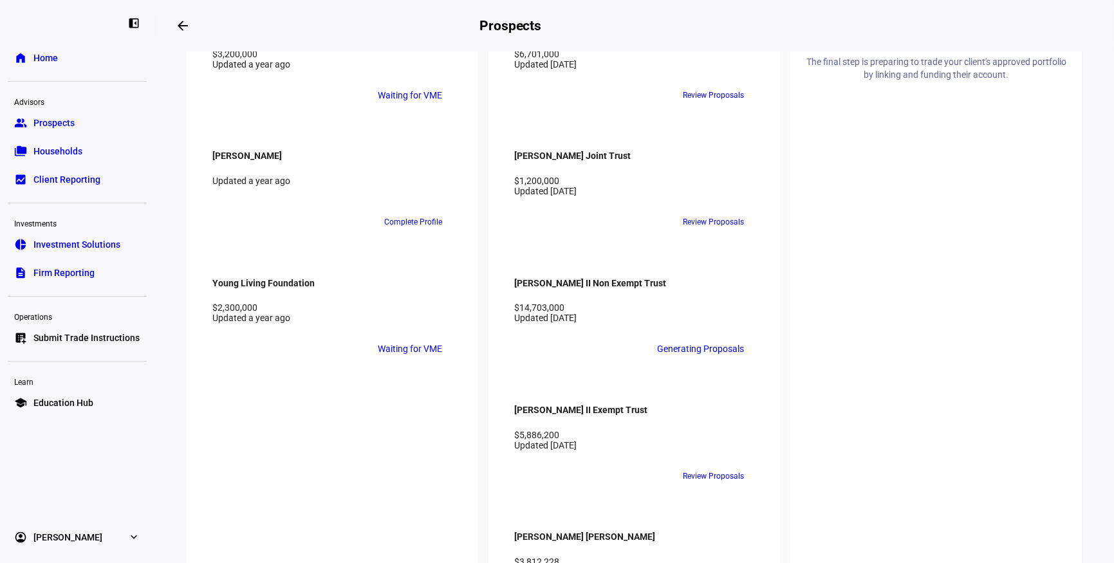
scroll to position [1680, 0]
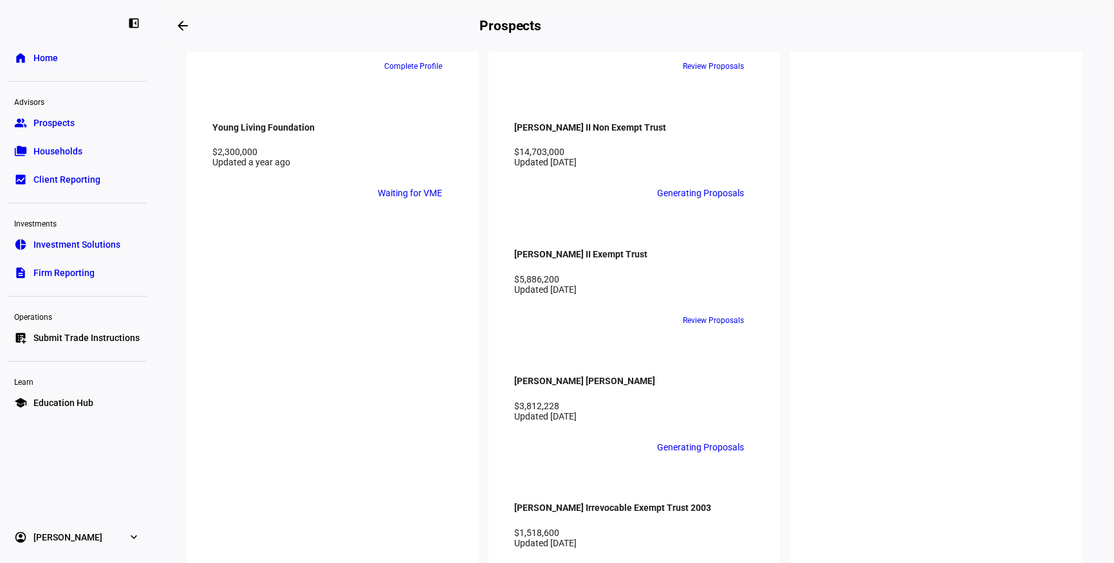
click at [46, 543] on span "[PERSON_NAME]" at bounding box center [67, 537] width 69 height 13
click at [51, 499] on span "My Team" at bounding box center [51, 503] width 36 height 13
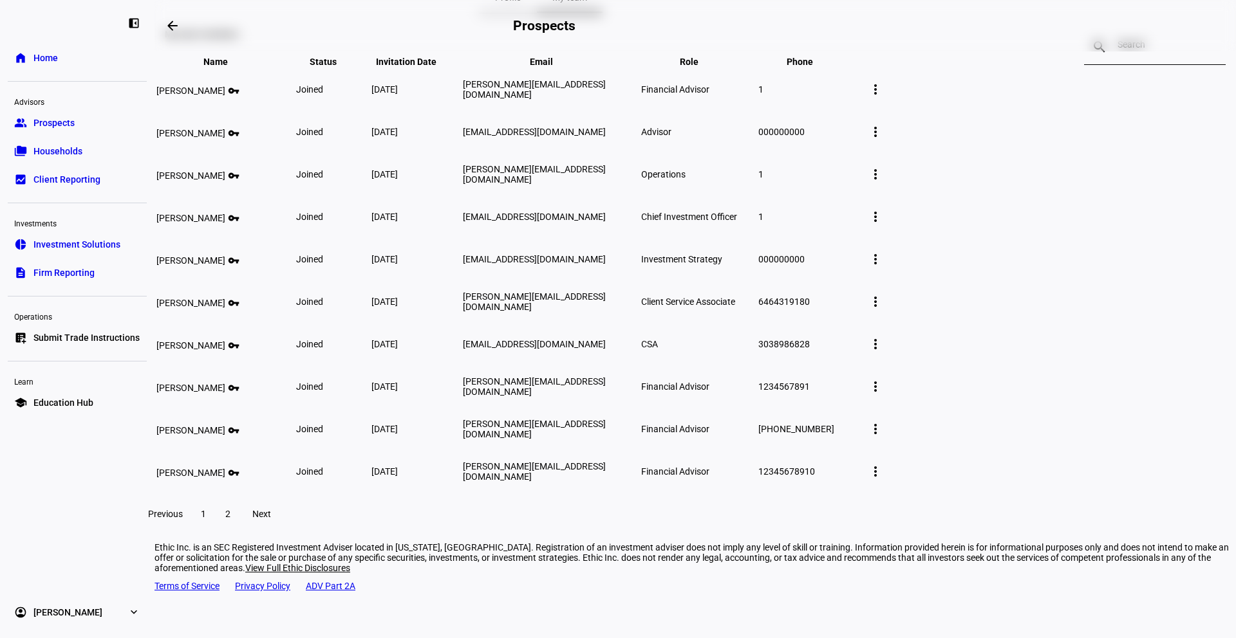
scroll to position [170, 0]
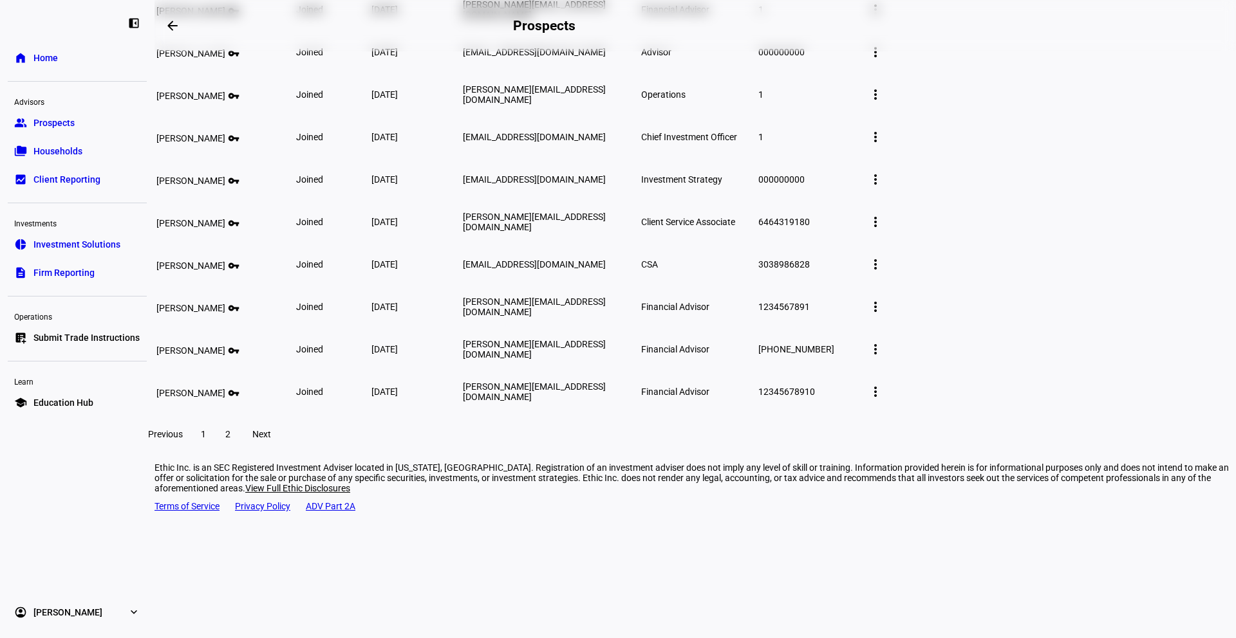
click at [239, 450] on span at bounding box center [227, 434] width 23 height 31
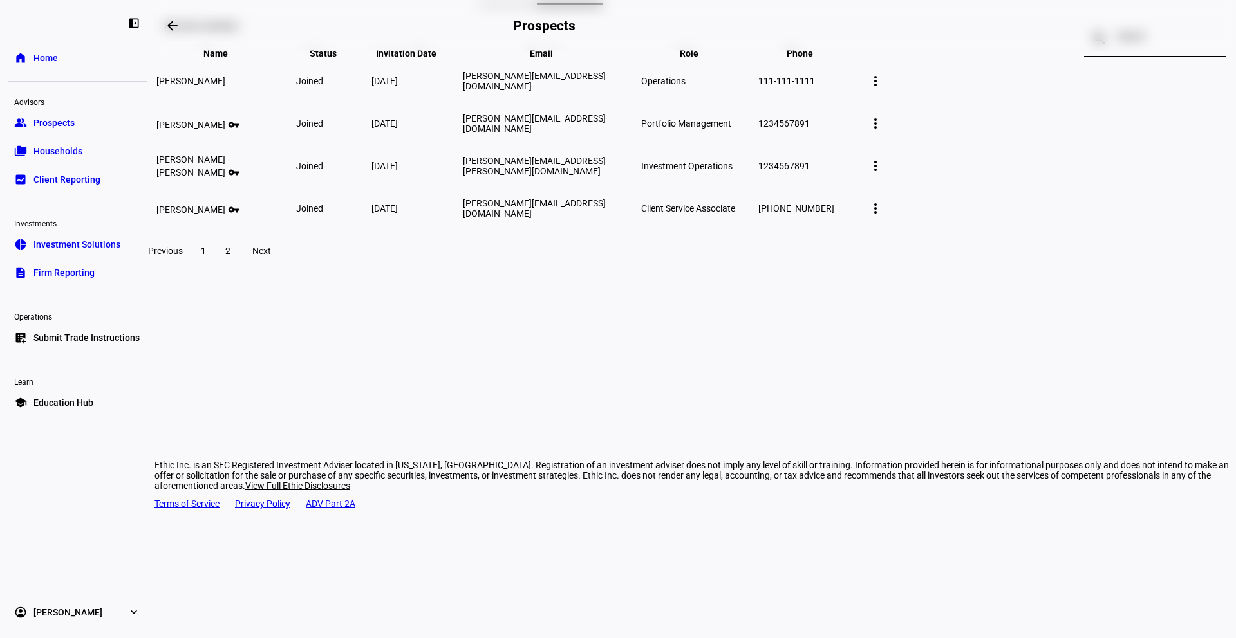
scroll to position [0, 0]
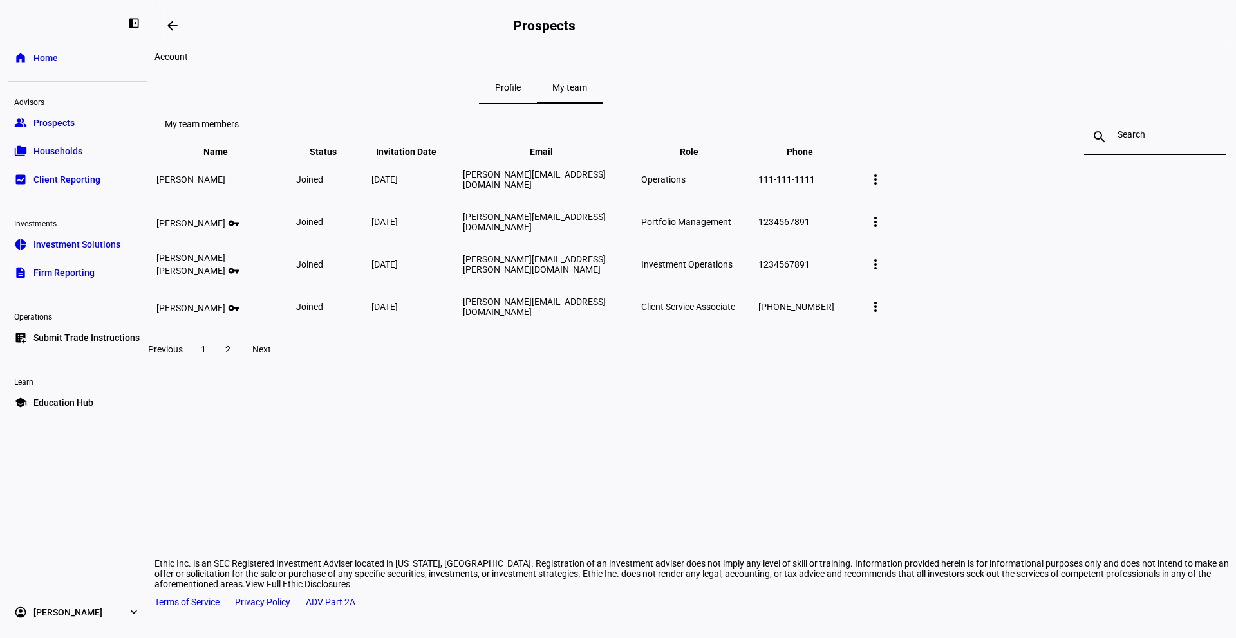
click at [206, 355] on span "1" at bounding box center [203, 349] width 5 height 10
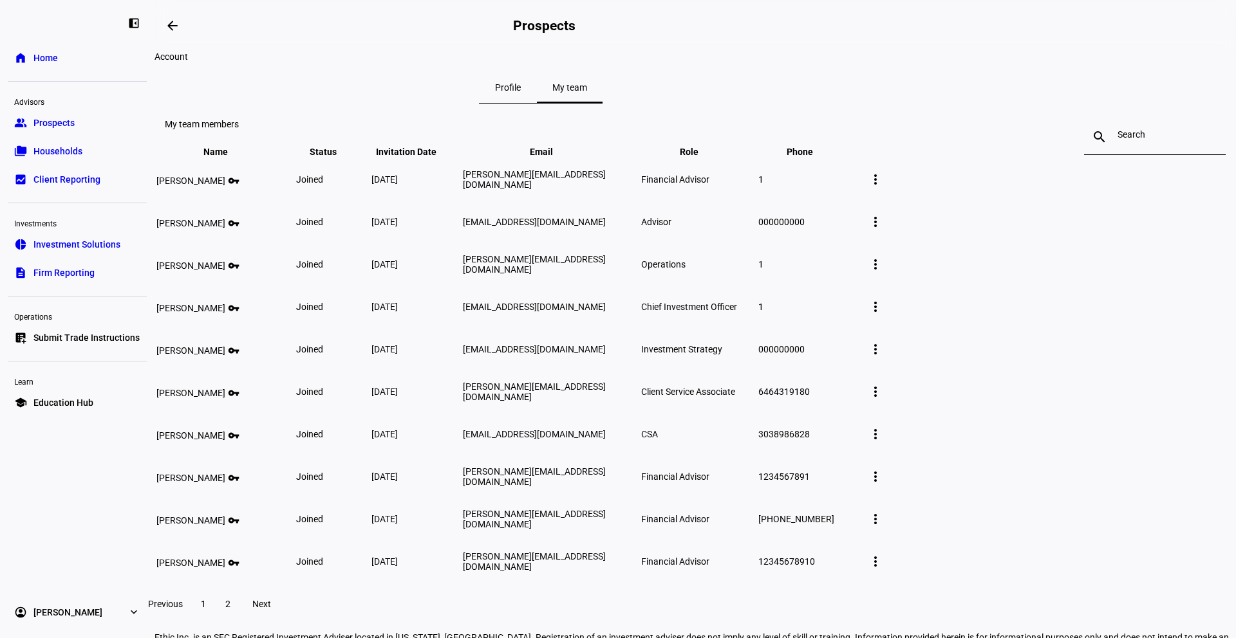
click at [521, 92] on span "Profile" at bounding box center [508, 87] width 26 height 9
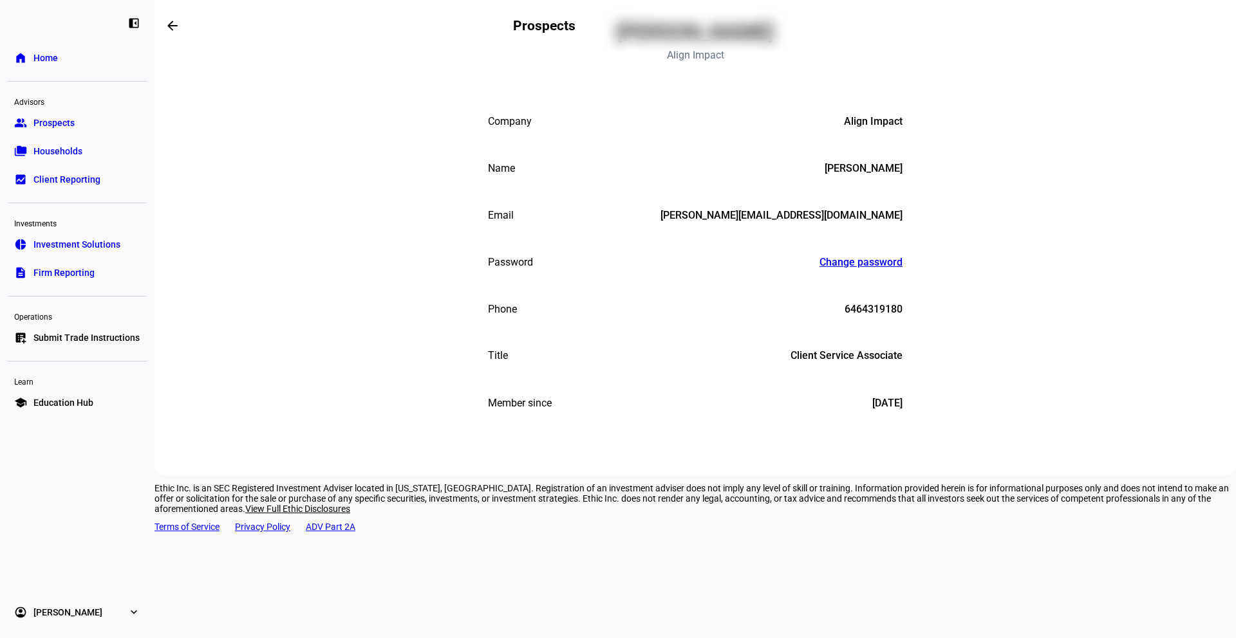
scroll to position [205, 0]
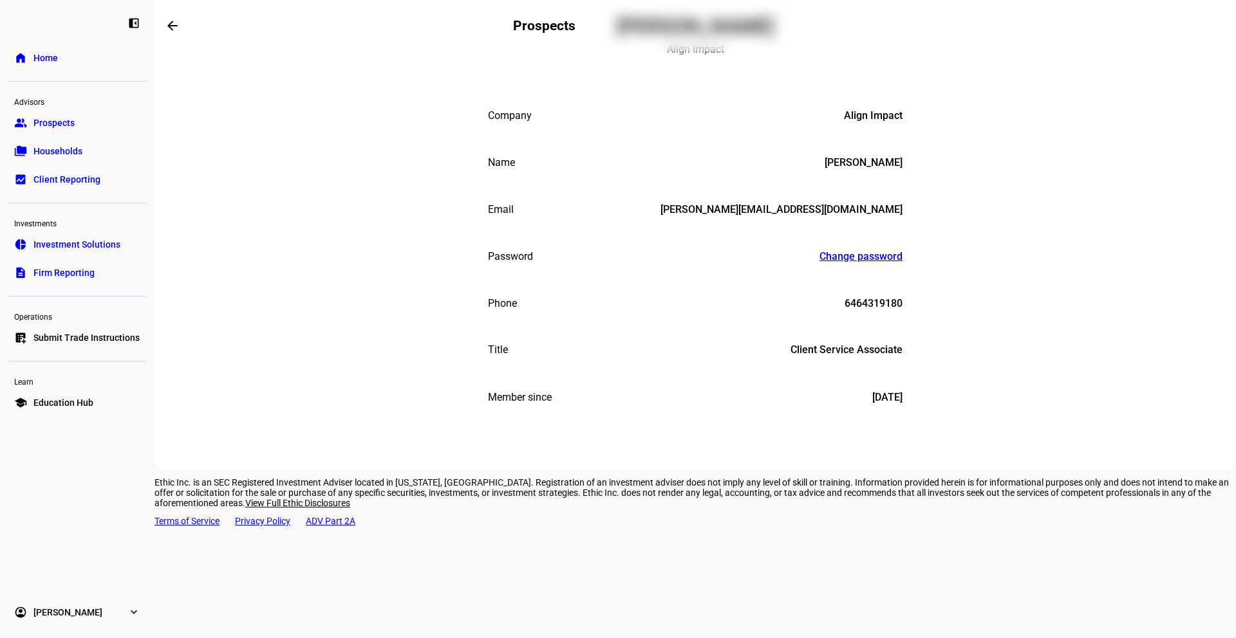
click at [63, 563] on span "[PERSON_NAME]" at bounding box center [67, 612] width 69 height 13
click at [51, 541] on link "Profile" at bounding box center [46, 554] width 46 height 26
click at [48, 556] on span "Profile" at bounding box center [46, 553] width 26 height 13
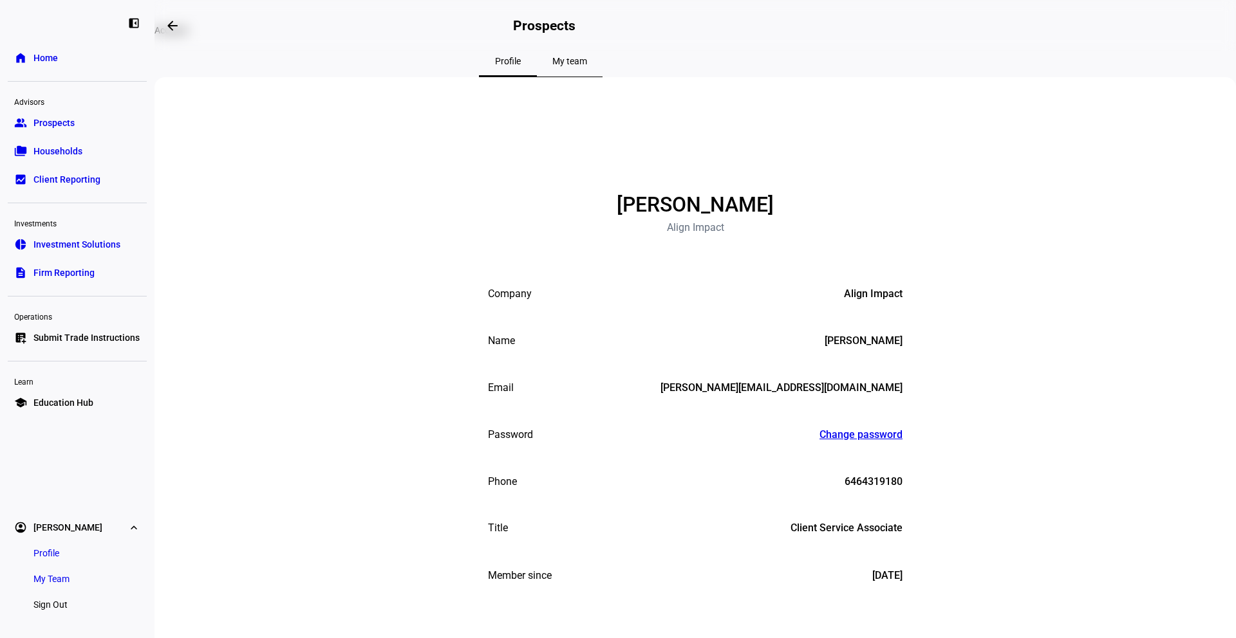
scroll to position [0, 0]
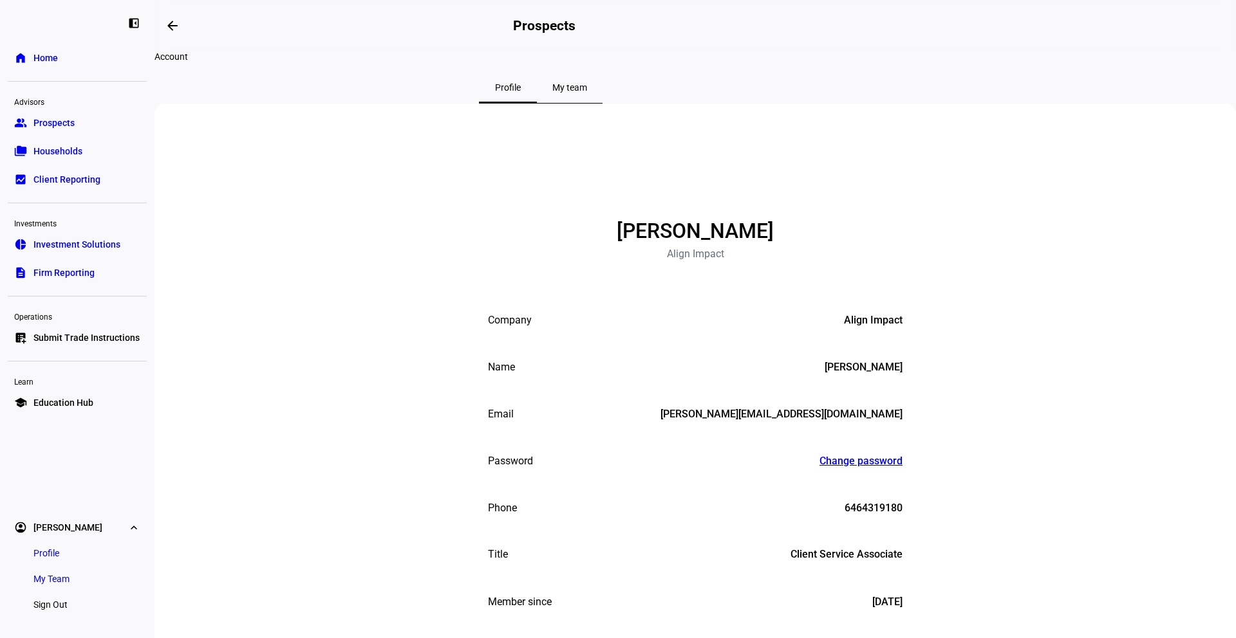
click at [587, 103] on span "My team" at bounding box center [569, 87] width 35 height 31
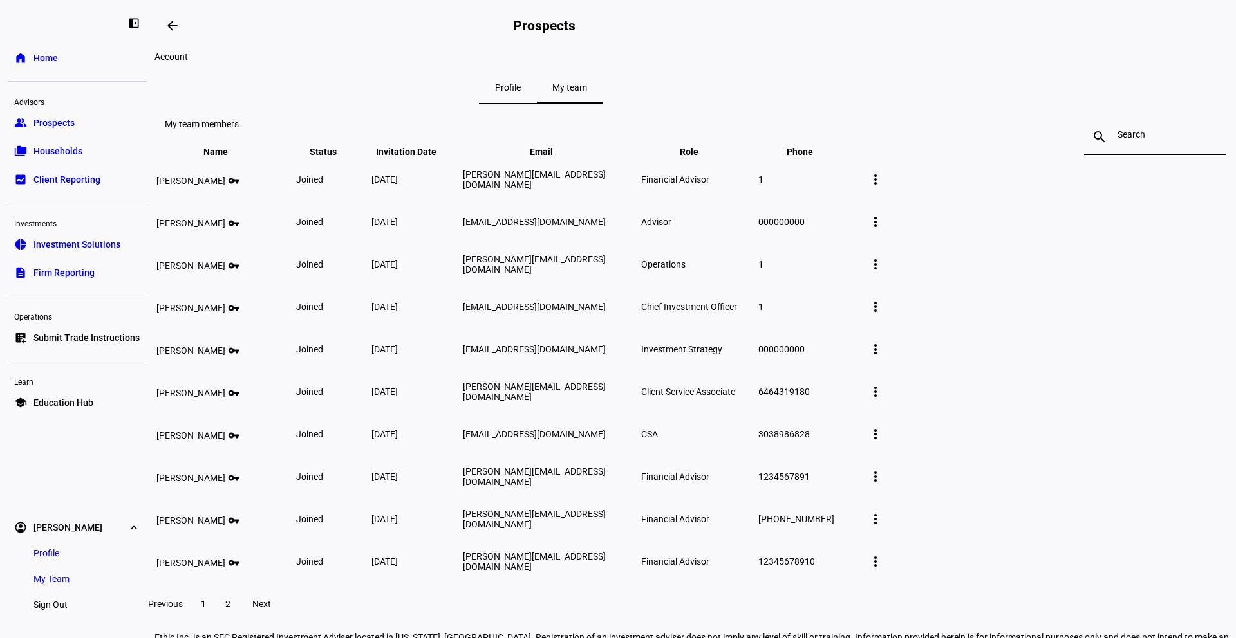
click at [1113, 140] on input at bounding box center [1154, 134] width 75 height 10
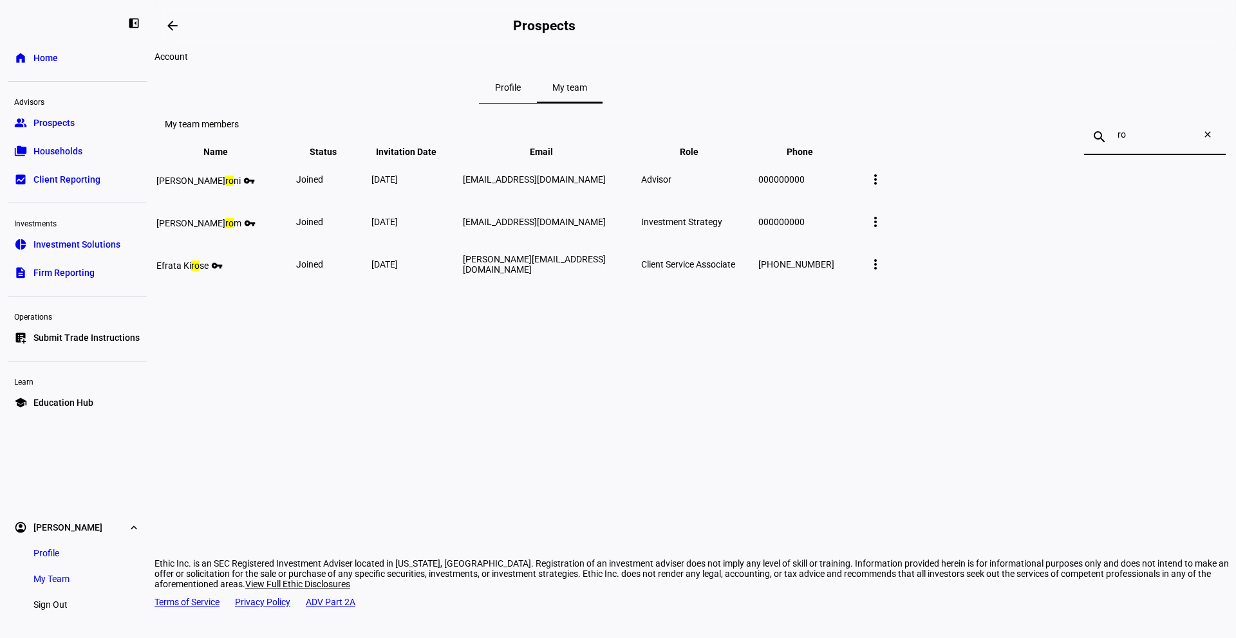
type input "r"
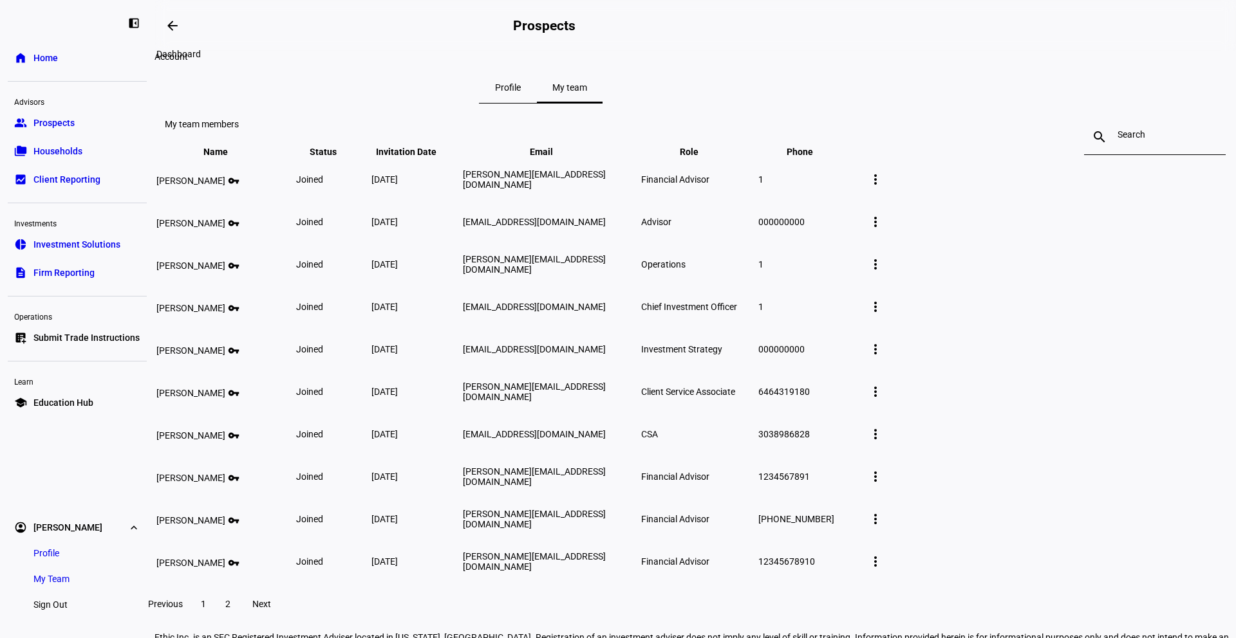
click at [172, 24] on mat-icon "arrow_backwards" at bounding box center [172, 25] width 15 height 15
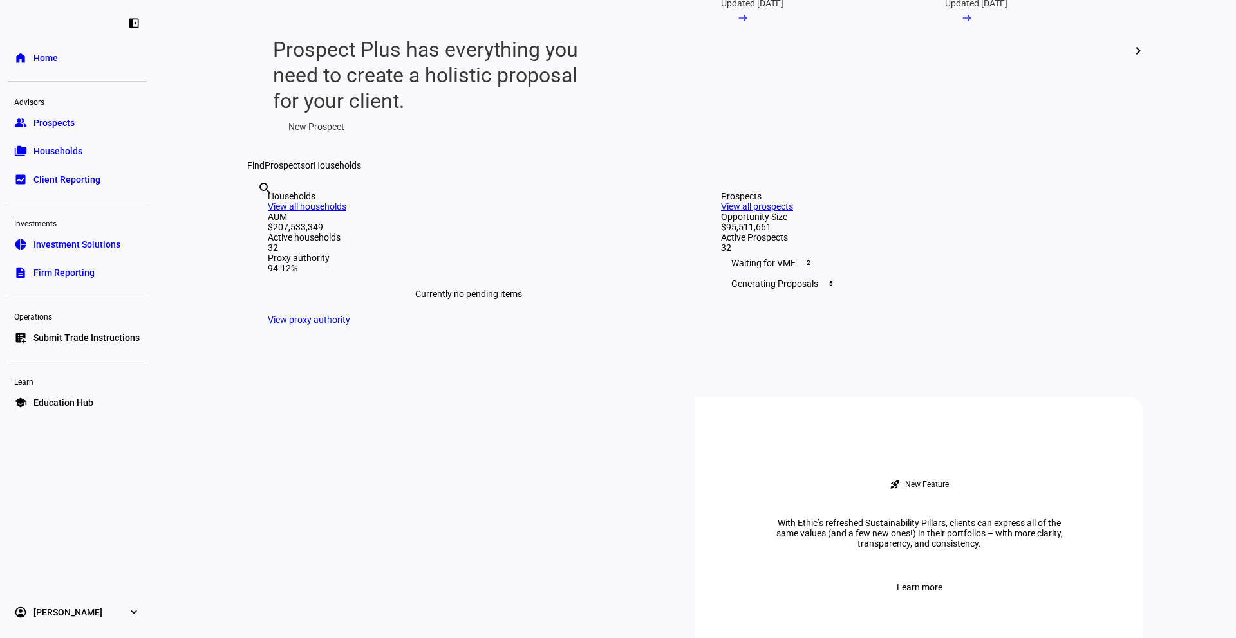
scroll to position [165, 0]
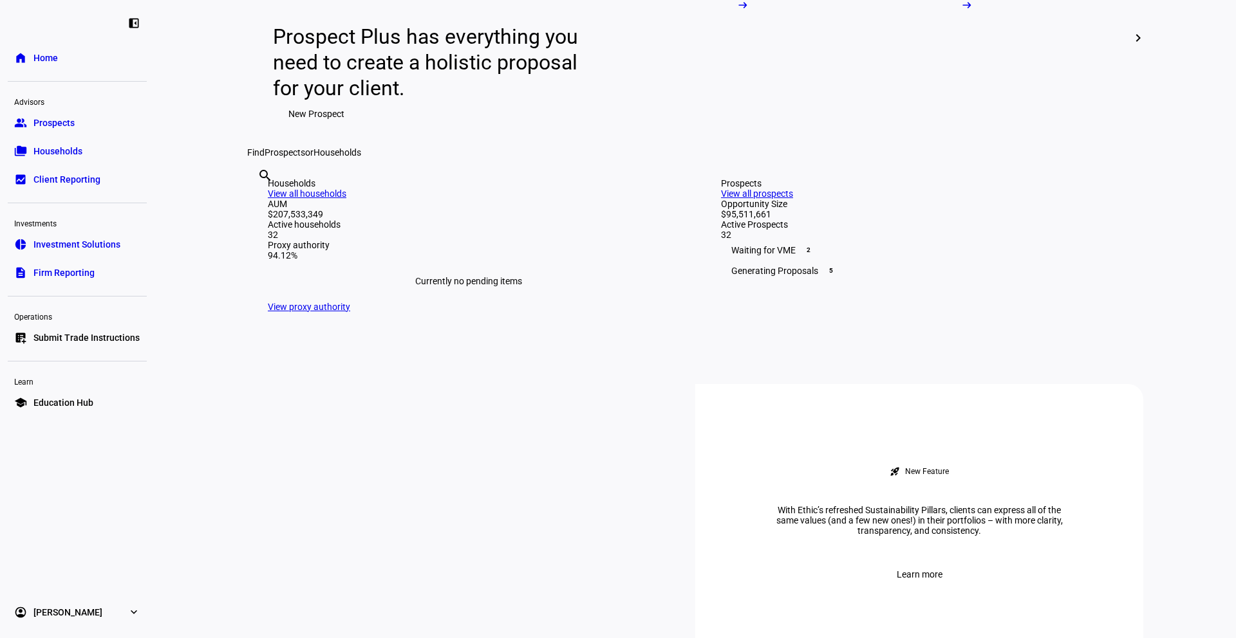
click at [260, 201] on input "text" at bounding box center [258, 192] width 3 height 15
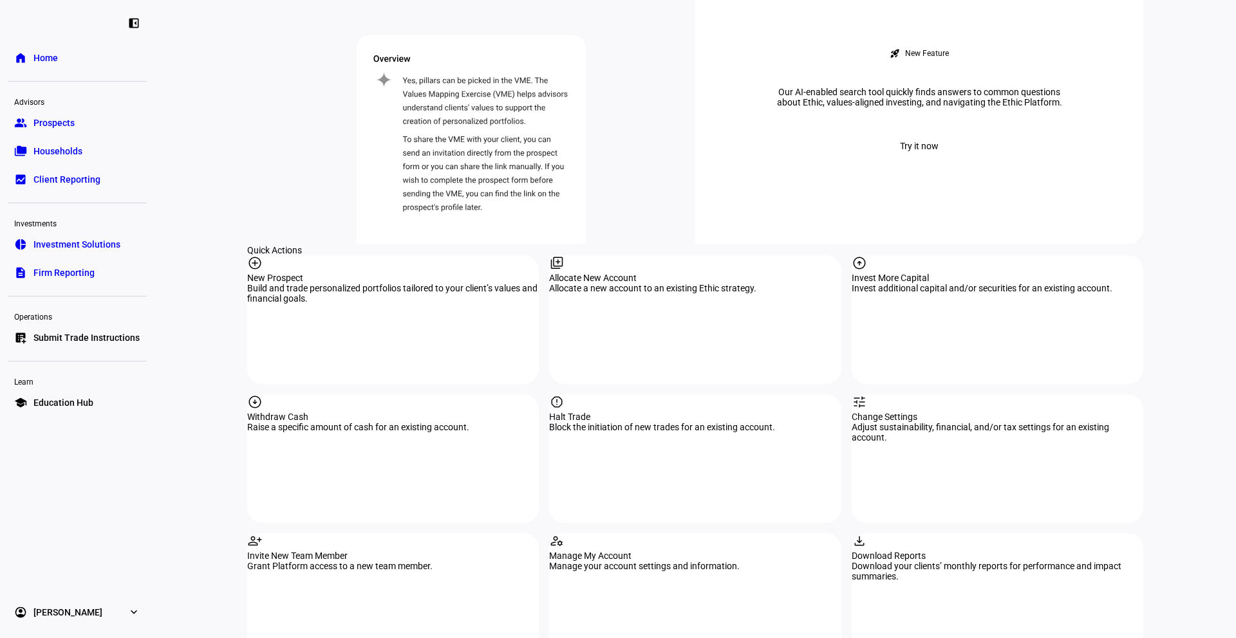
scroll to position [1171, 0]
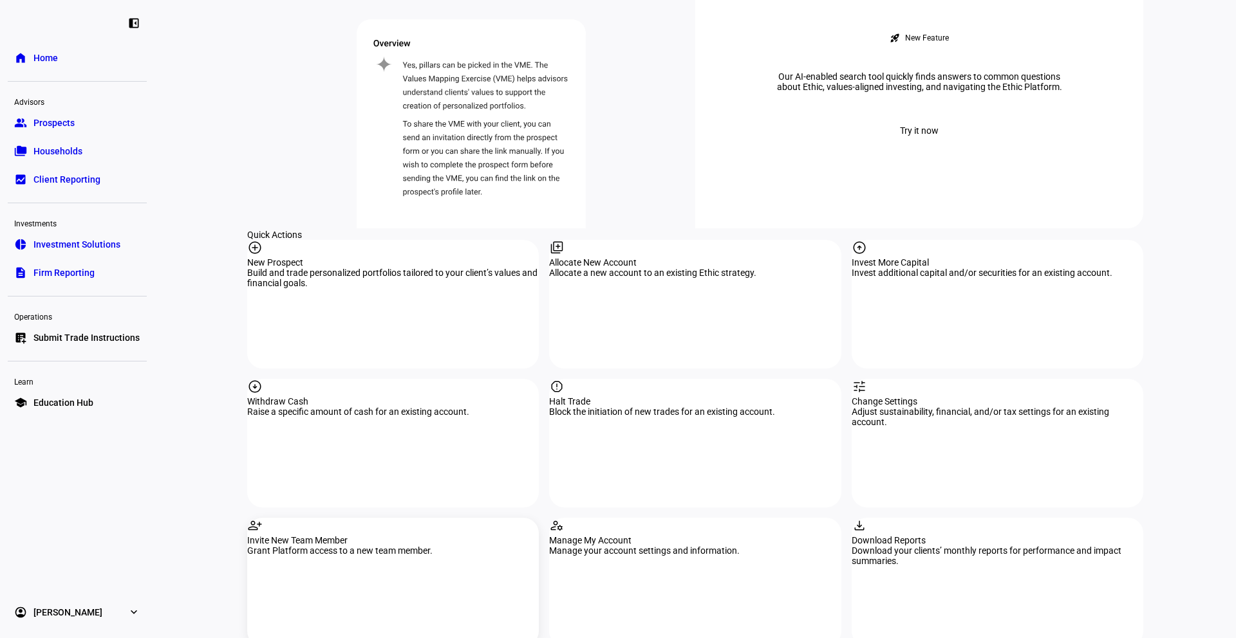
click at [352, 518] on div "person_add Invite New Team Member Grant Platform access to a new team member." at bounding box center [393, 582] width 292 height 129
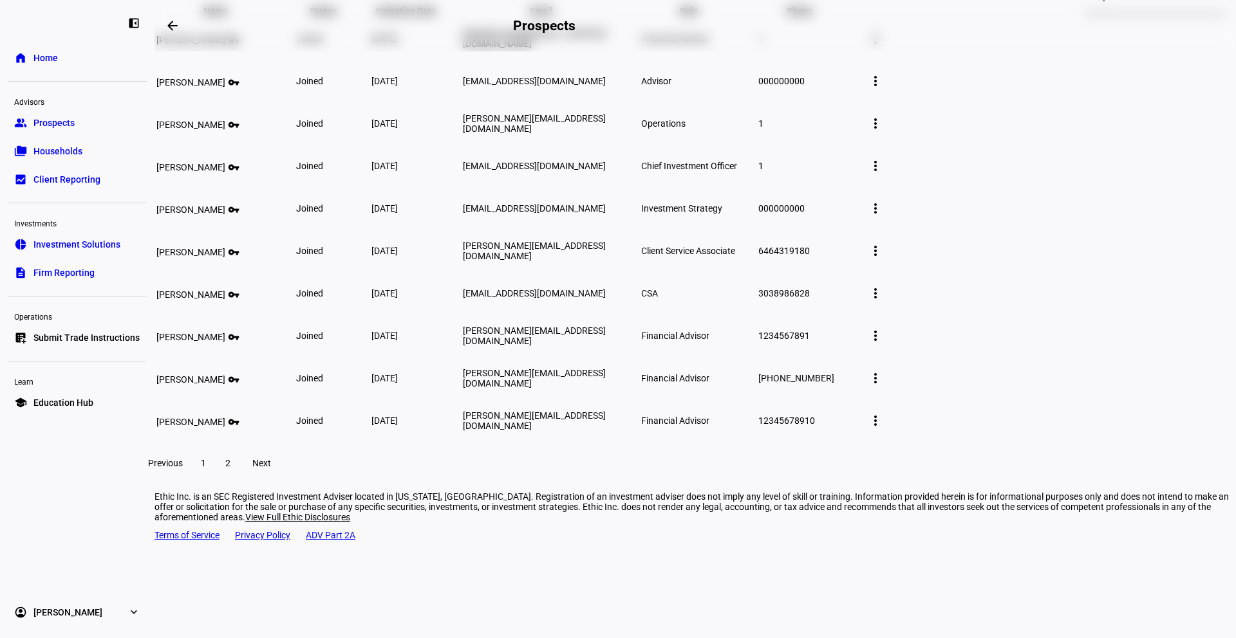
scroll to position [170, 0]
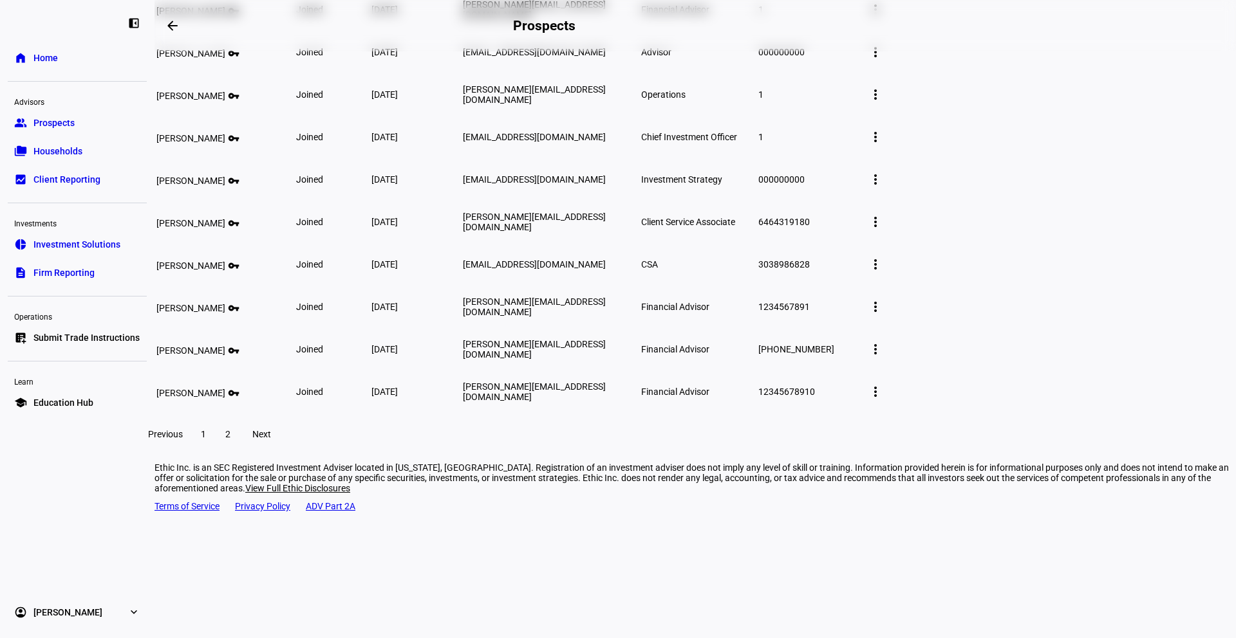
click at [230, 440] on span "2" at bounding box center [227, 434] width 5 height 10
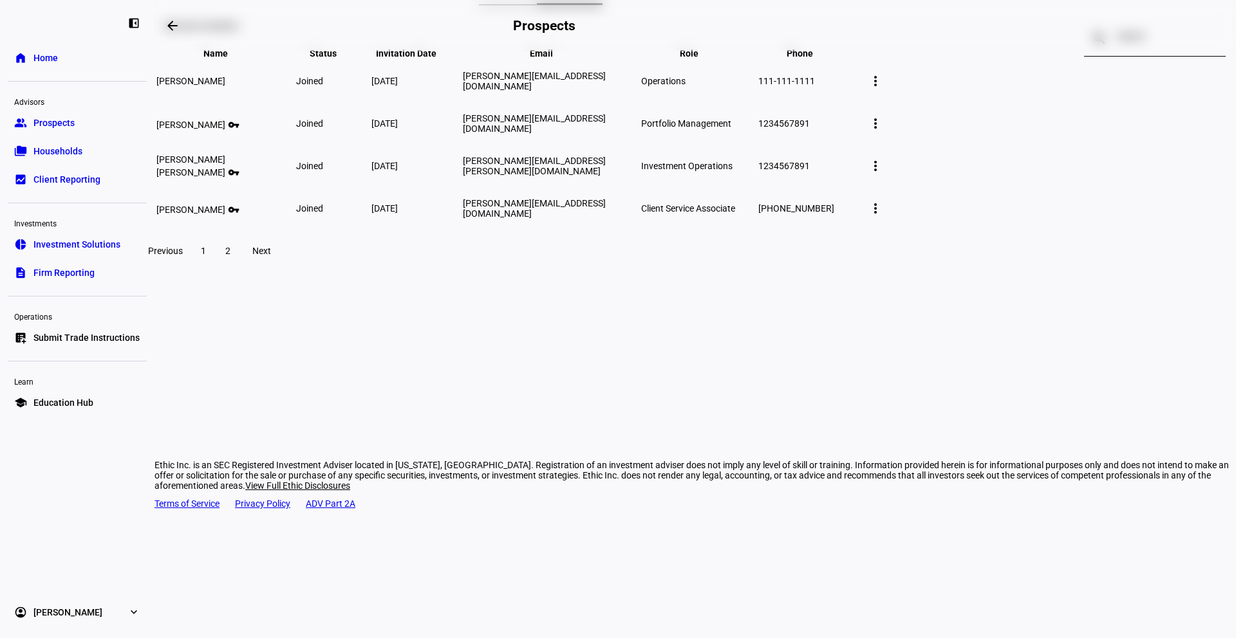
scroll to position [0, 0]
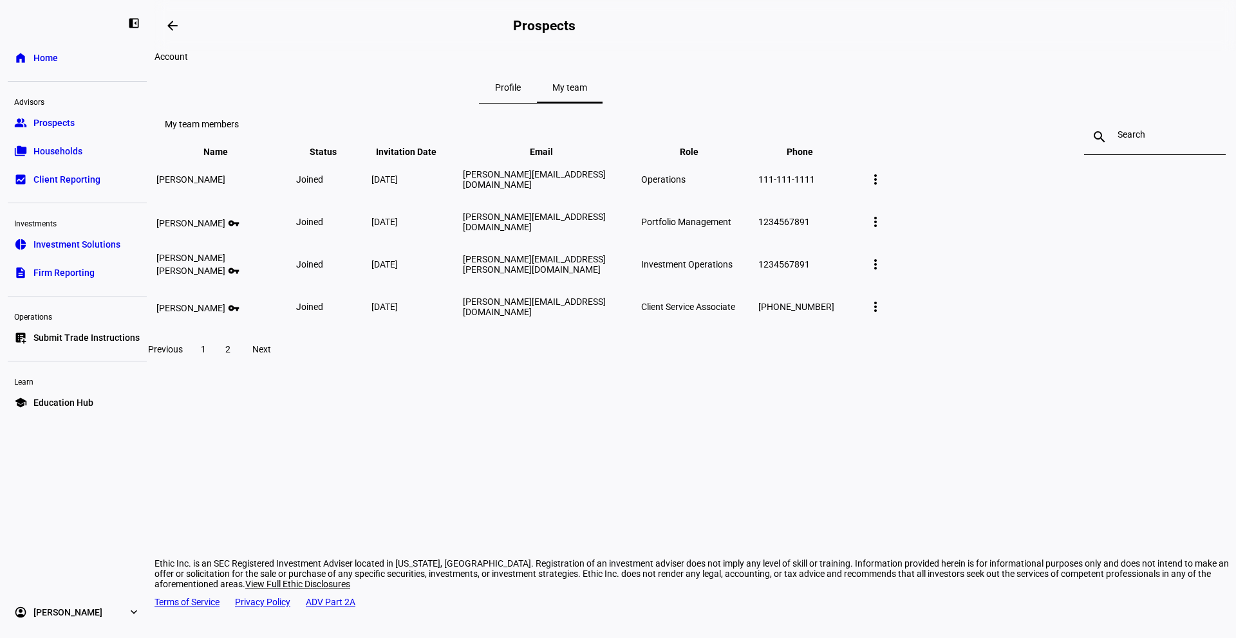
click at [215, 365] on span at bounding box center [203, 349] width 23 height 31
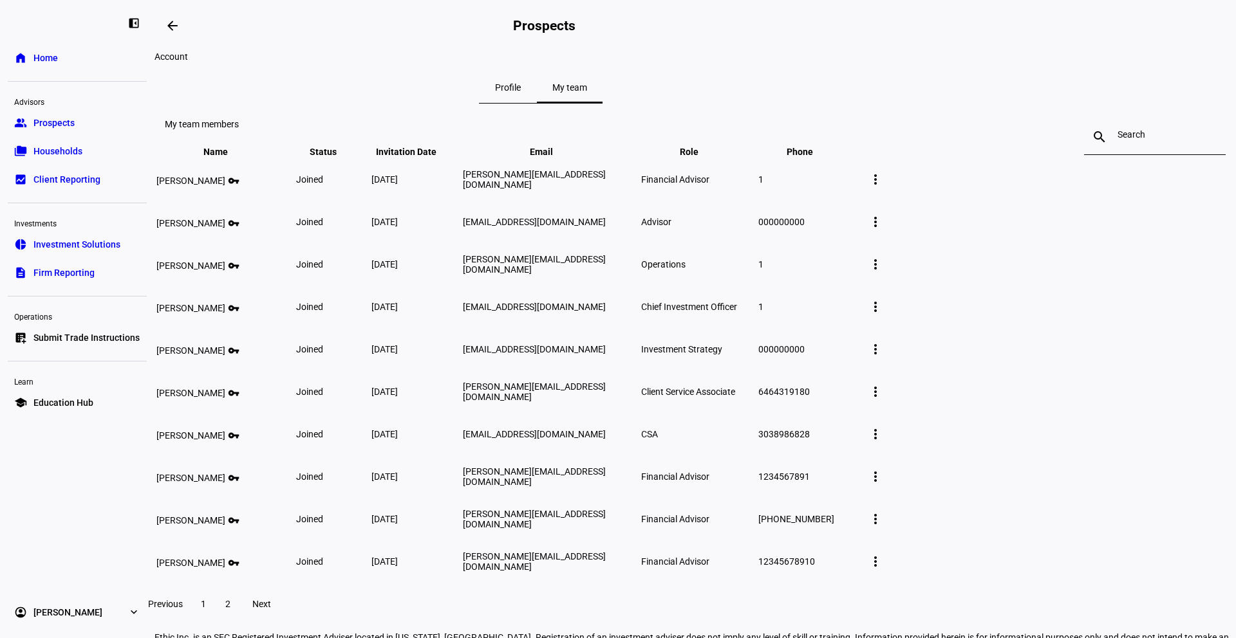
click at [84, 114] on link "group Prospects" at bounding box center [77, 123] width 139 height 26
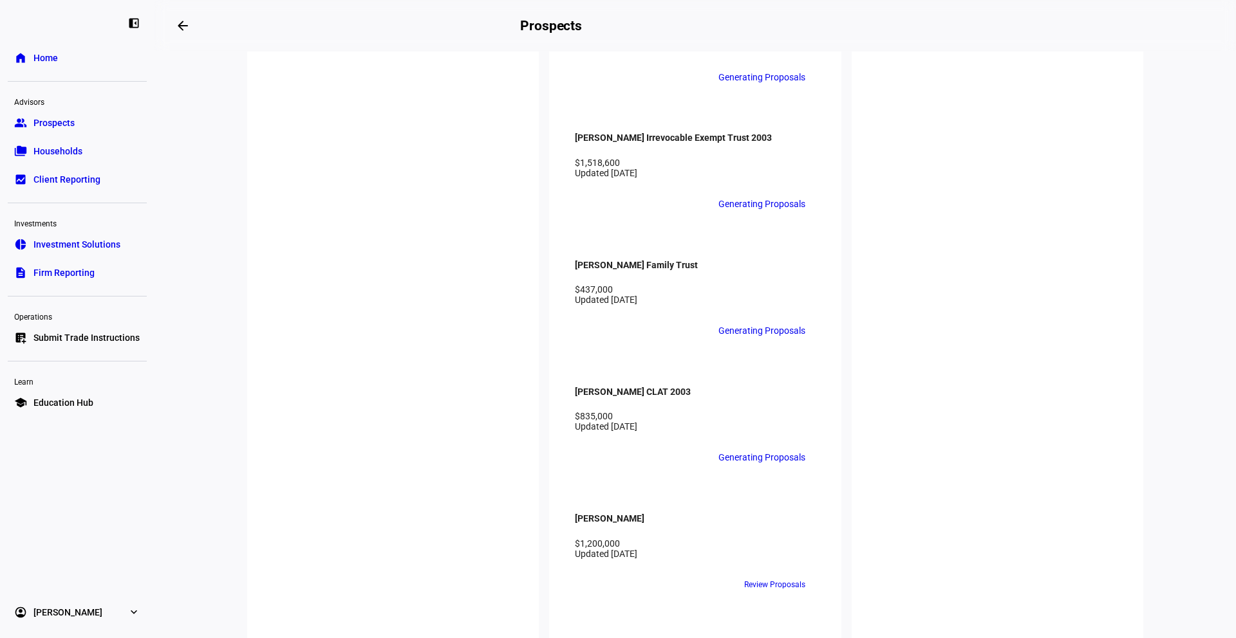
scroll to position [2047, 0]
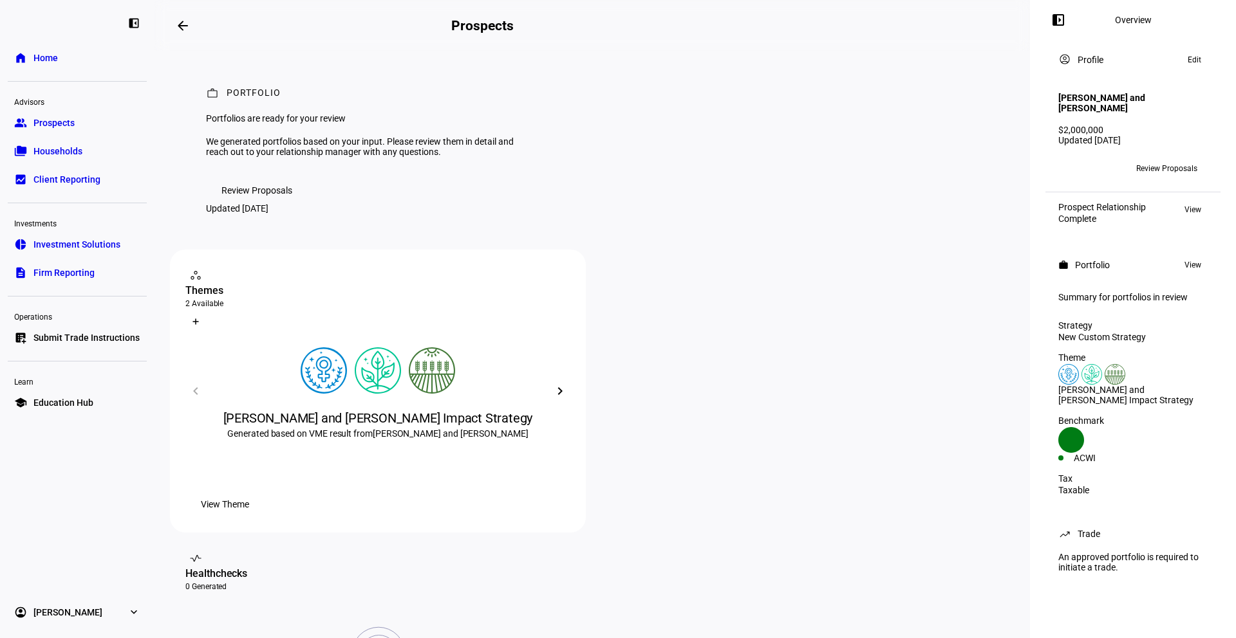
drag, startPoint x: 1059, startPoint y: 405, endPoint x: 1164, endPoint y: 417, distance: 106.2
click at [1113, 405] on div "[PERSON_NAME] and [PERSON_NAME] Impact Strategy" at bounding box center [1132, 395] width 149 height 21
drag, startPoint x: 1164, startPoint y: 417, endPoint x: 1064, endPoint y: 408, distance: 100.8
click at [1064, 405] on div "[PERSON_NAME] and [PERSON_NAME] Impact Strategy" at bounding box center [1132, 395] width 149 height 21
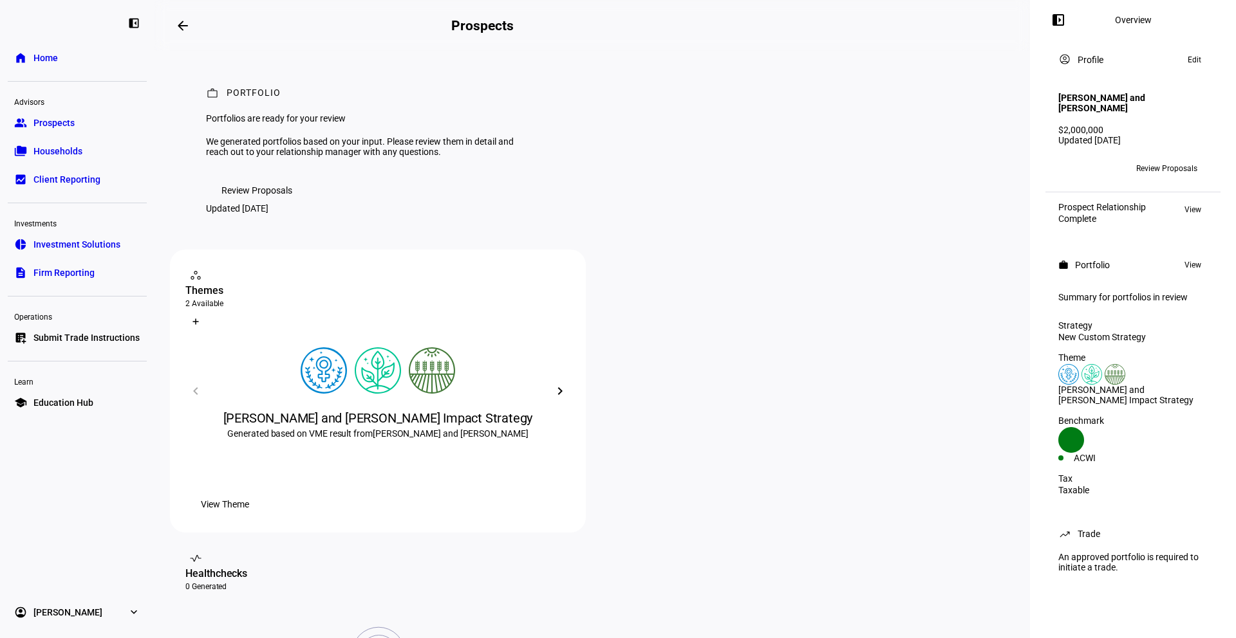
drag, startPoint x: 1060, startPoint y: 406, endPoint x: 1179, endPoint y: 421, distance: 120.0
click at [1113, 405] on div "[PERSON_NAME] and [PERSON_NAME] Impact Strategy" at bounding box center [1132, 395] width 149 height 21
click at [50, 149] on span "Households" at bounding box center [57, 151] width 49 height 13
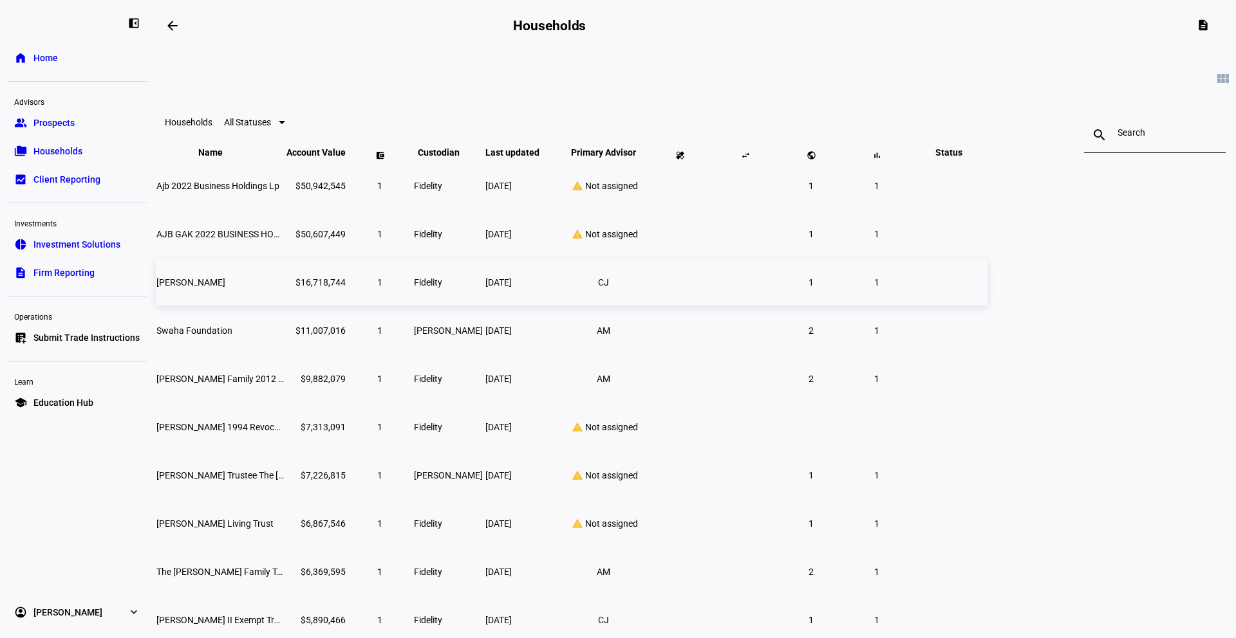
click at [712, 301] on td at bounding box center [679, 282] width 64 height 47
